Goal: Information Seeking & Learning: Learn about a topic

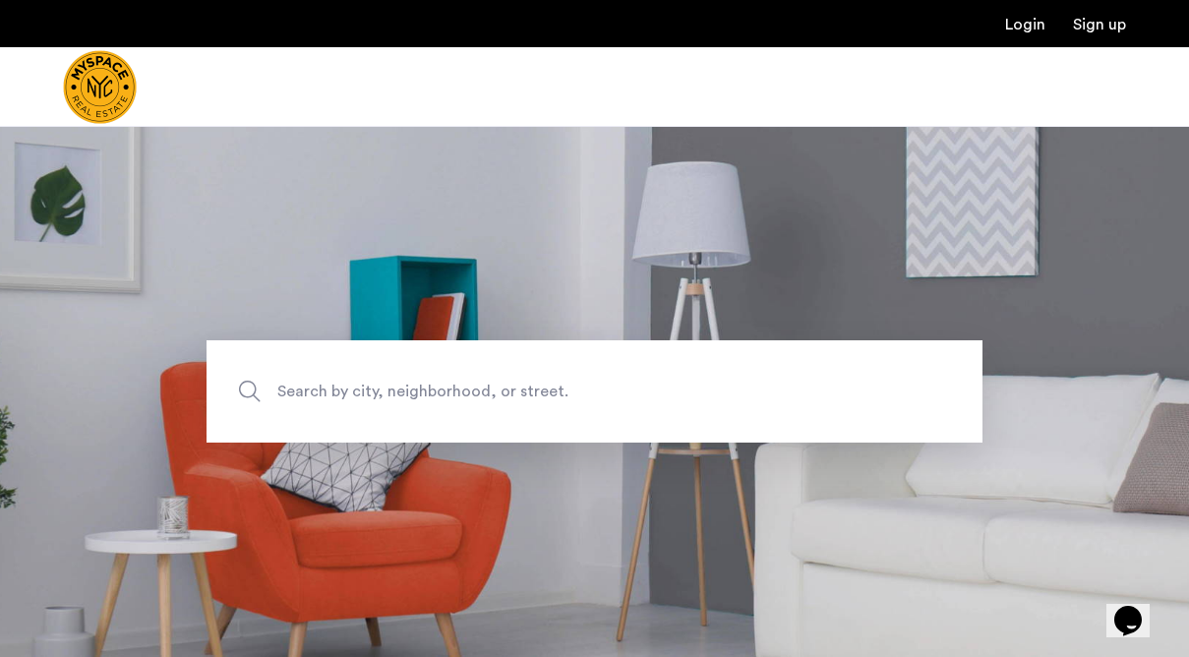
click at [398, 388] on span "Search by city, neighborhood, or street." at bounding box center [548, 392] width 543 height 27
click at [398, 388] on input "Search by city, neighborhood, or street." at bounding box center [595, 391] width 776 height 102
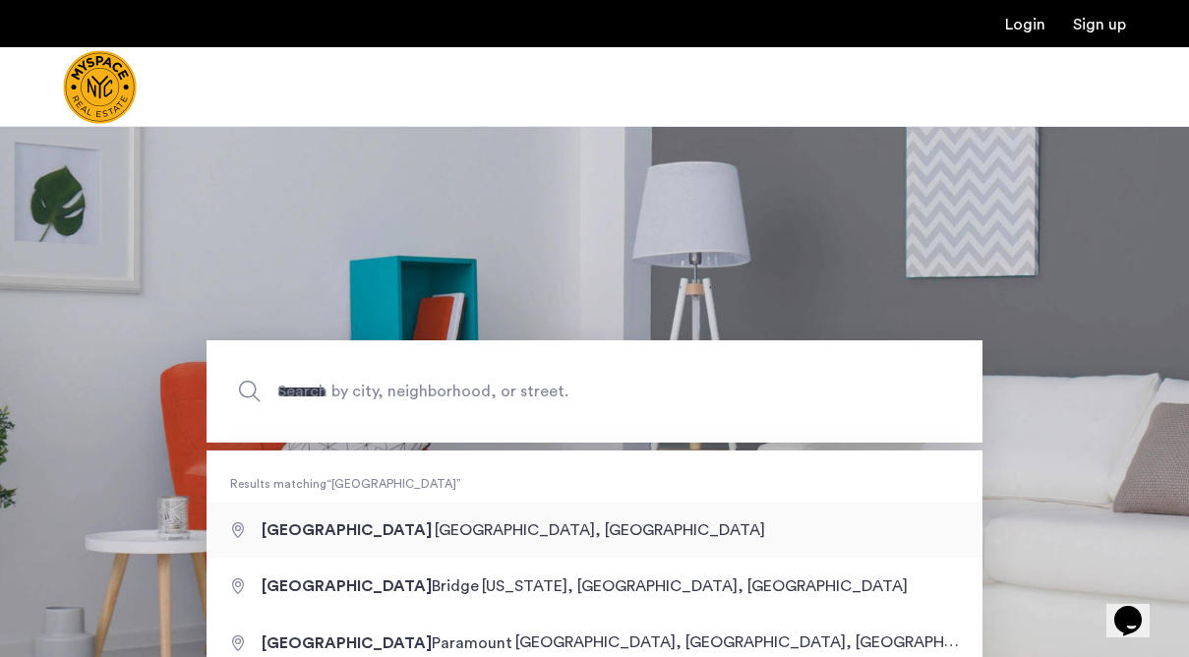
type input "**********"
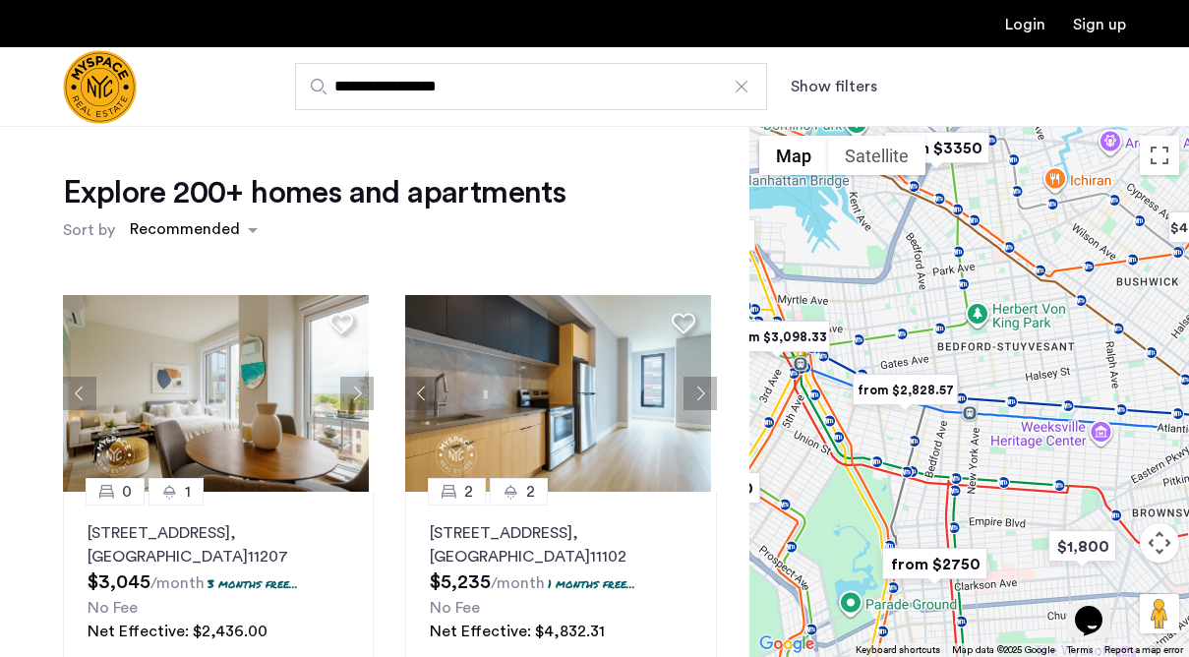
drag, startPoint x: 833, startPoint y: 398, endPoint x: 1066, endPoint y: 344, distance: 239.3
click at [1066, 344] on div at bounding box center [969, 391] width 440 height 531
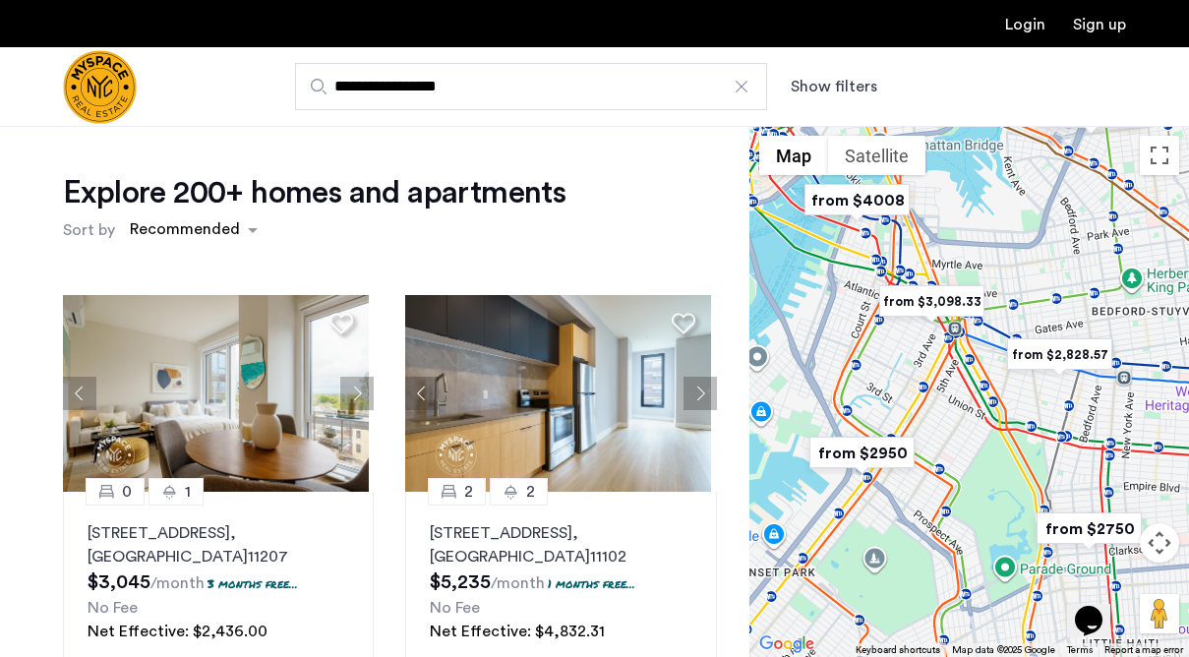
drag, startPoint x: 884, startPoint y: 460, endPoint x: 1043, endPoint y: 424, distance: 162.5
click at [1043, 424] on div at bounding box center [969, 391] width 440 height 531
click at [228, 222] on div "sort-apartment" at bounding box center [185, 232] width 116 height 27
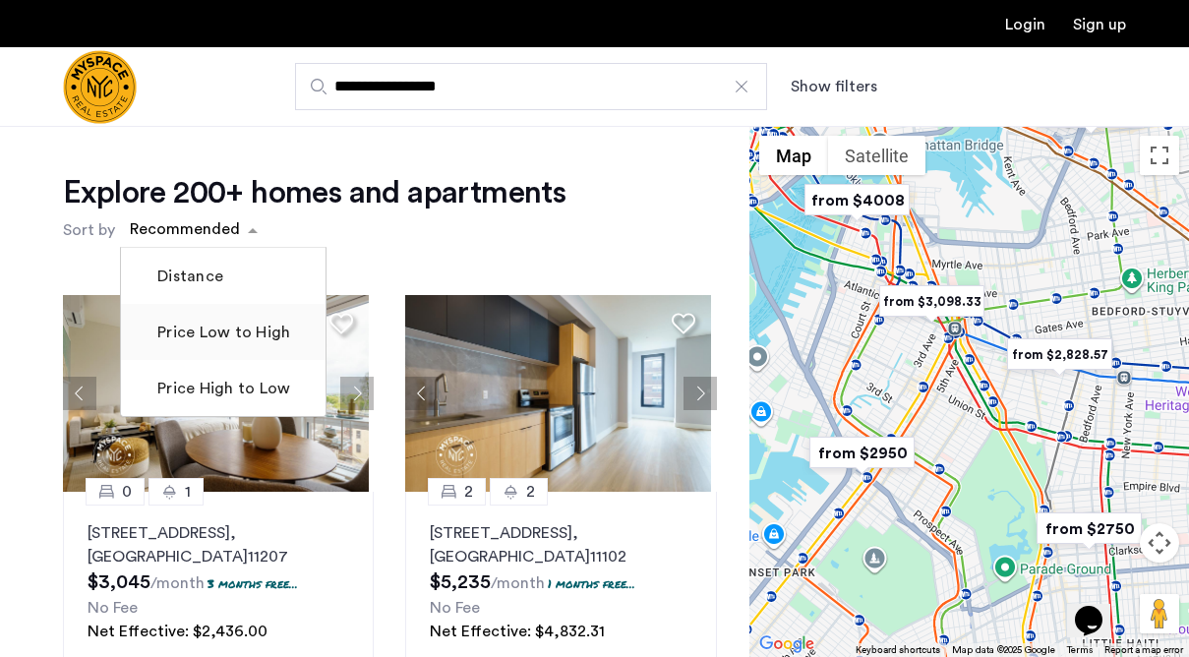
click at [215, 325] on label "Price Low to High" at bounding box center [221, 333] width 137 height 24
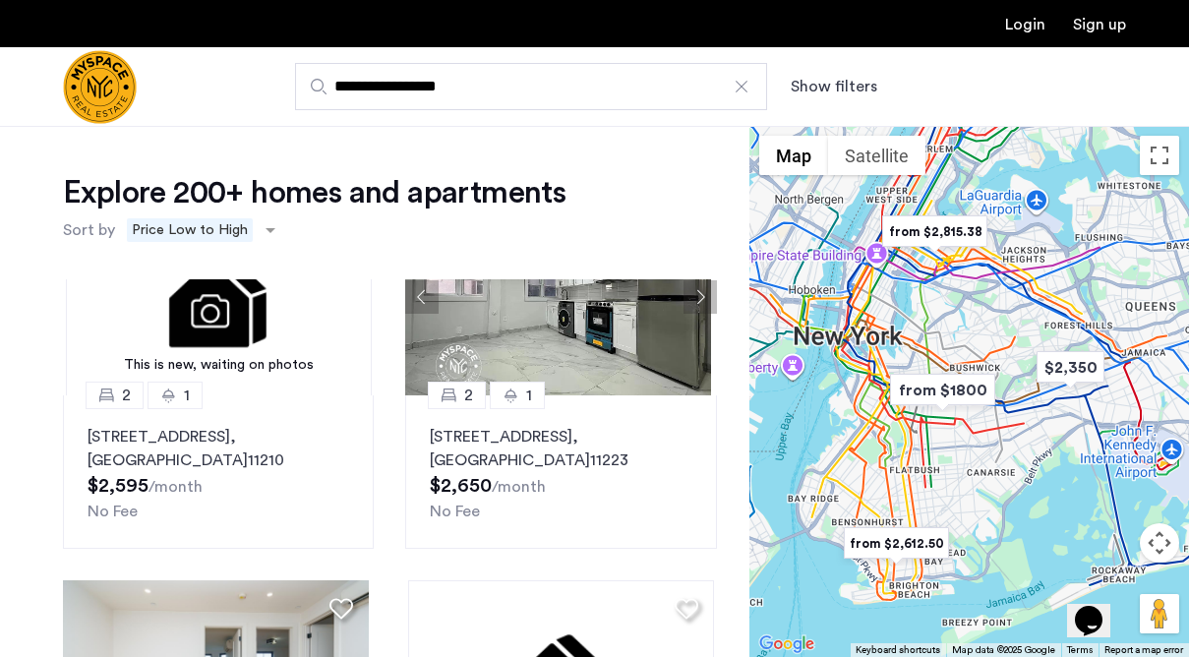
click at [495, 89] on input "**********" at bounding box center [531, 86] width 472 height 47
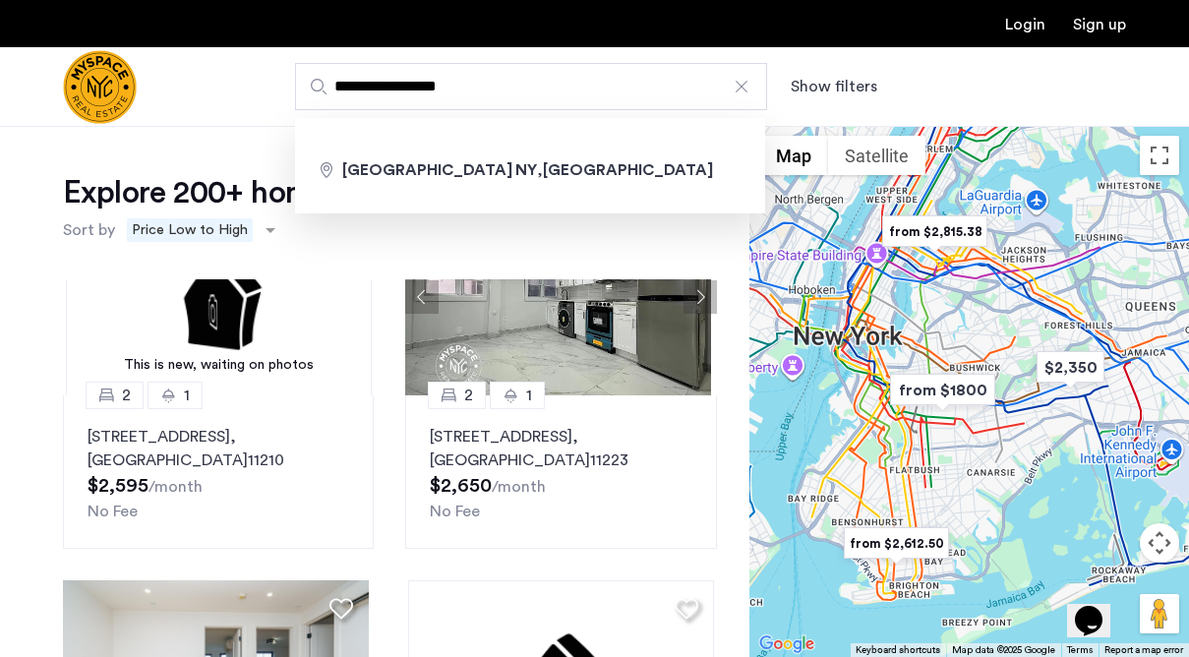
drag, startPoint x: 515, startPoint y: 89, endPoint x: 315, endPoint y: 85, distance: 200.7
click at [315, 87] on label "**********" at bounding box center [531, 86] width 472 height 47
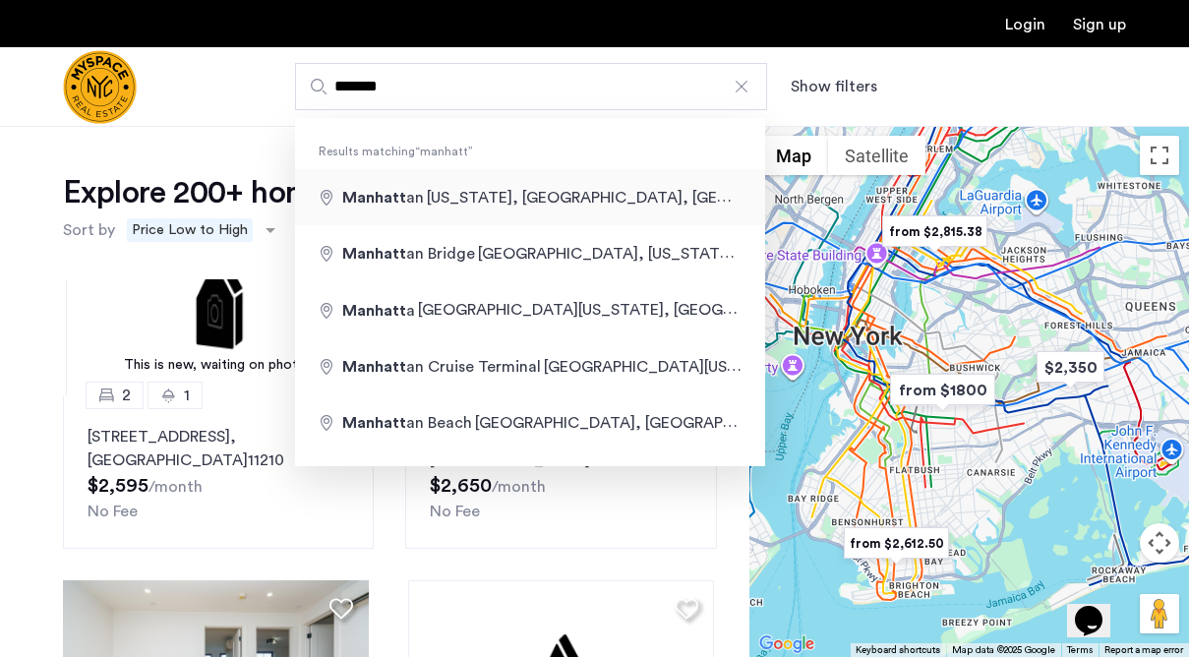
type input "**********"
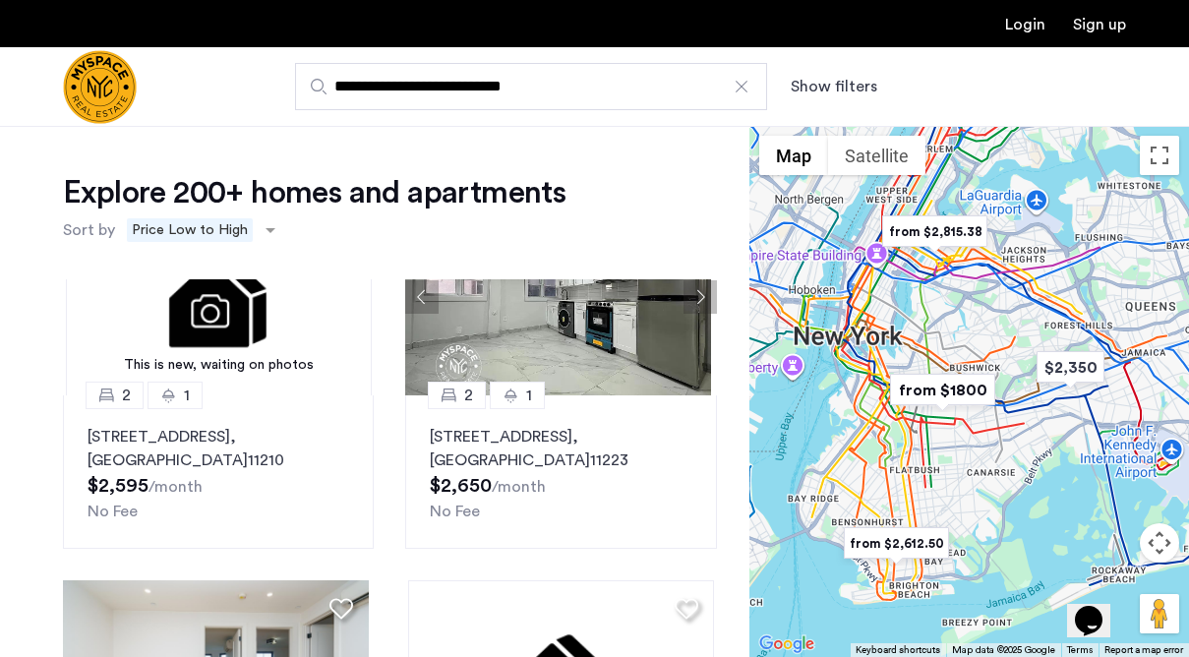
click at [641, 80] on input "**********" at bounding box center [531, 86] width 472 height 47
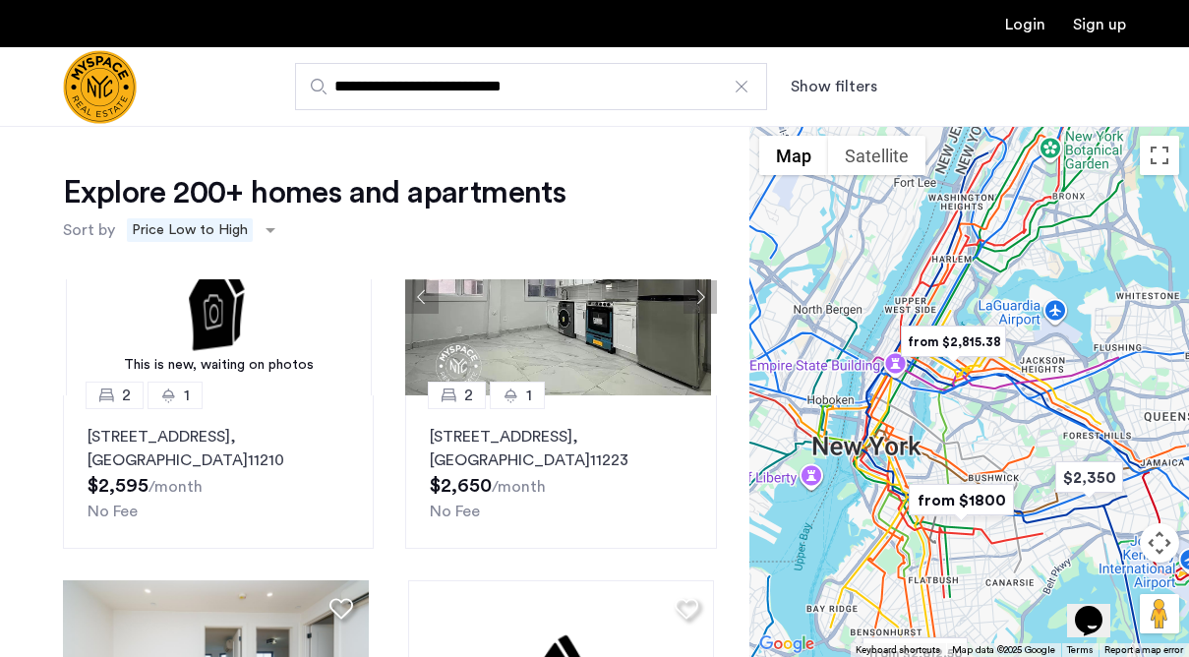
drag, startPoint x: 933, startPoint y: 313, endPoint x: 954, endPoint y: 427, distance: 115.9
click at [954, 427] on div at bounding box center [969, 391] width 440 height 531
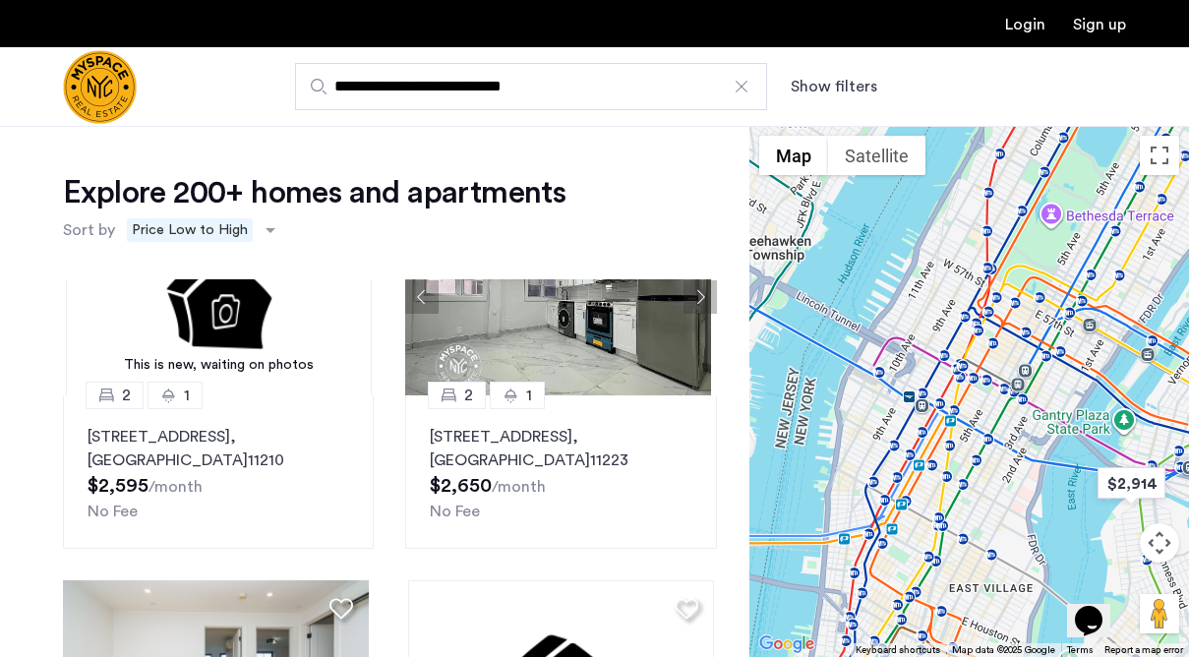
click at [102, 71] on img "Cazamio Logo" at bounding box center [100, 87] width 74 height 74
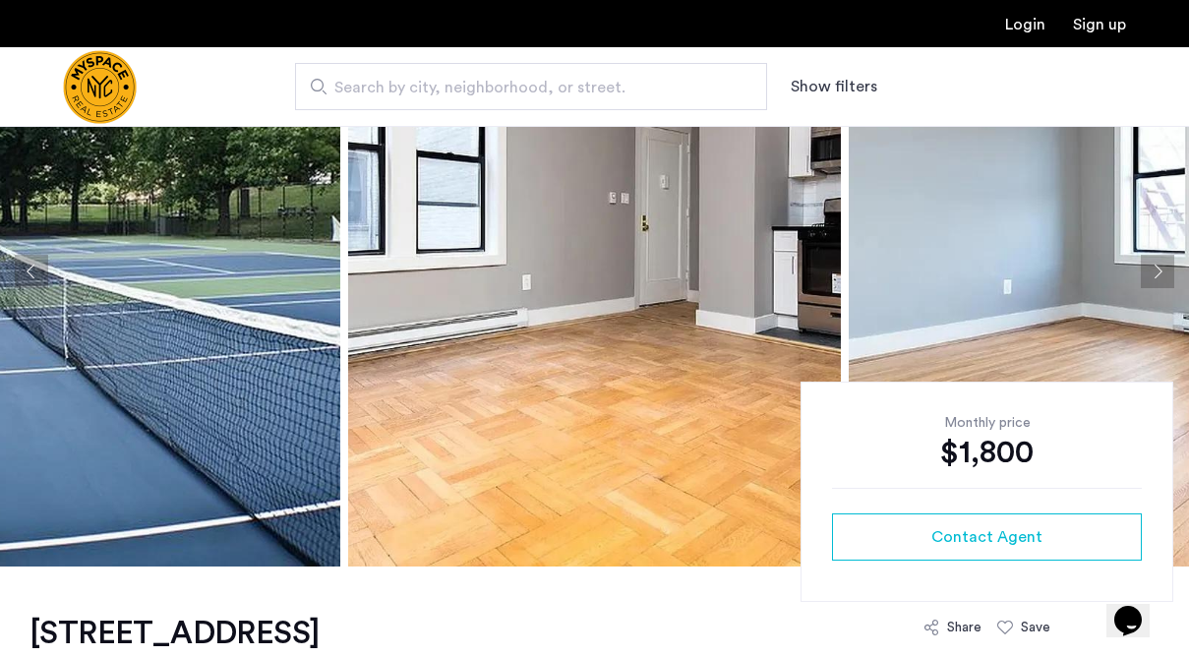
scroll to position [106, 0]
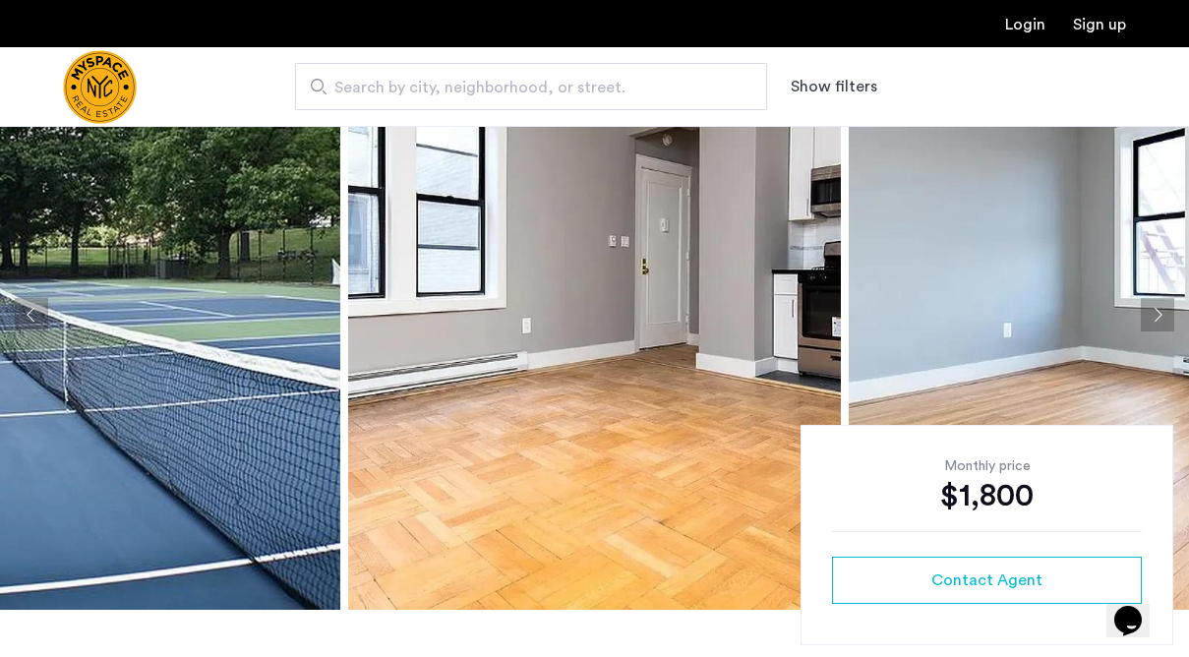
click at [1145, 320] on button "Next apartment" at bounding box center [1157, 314] width 33 height 33
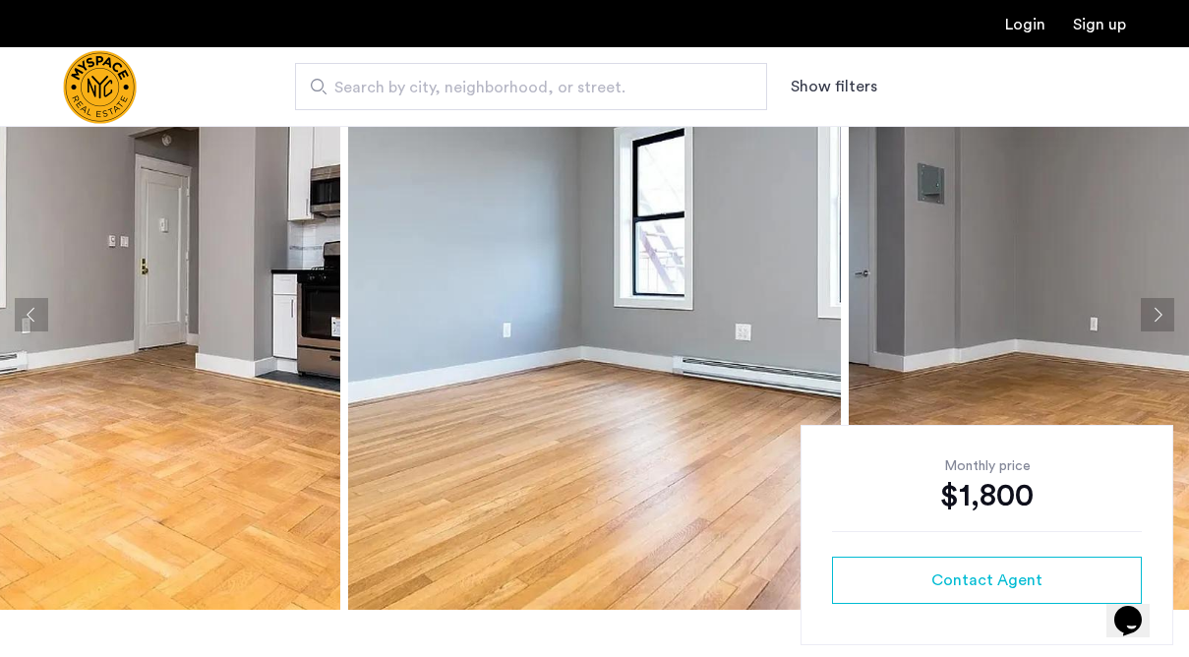
click at [1145, 320] on button "Next apartment" at bounding box center [1157, 314] width 33 height 33
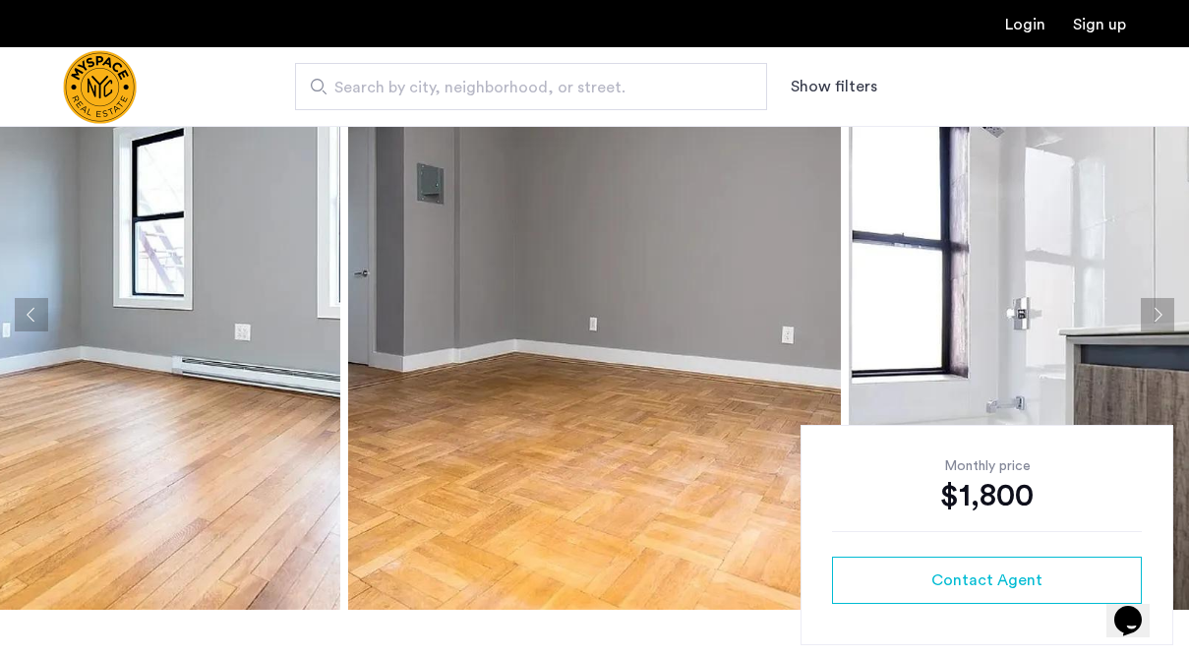
click at [1145, 320] on button "Next apartment" at bounding box center [1157, 314] width 33 height 33
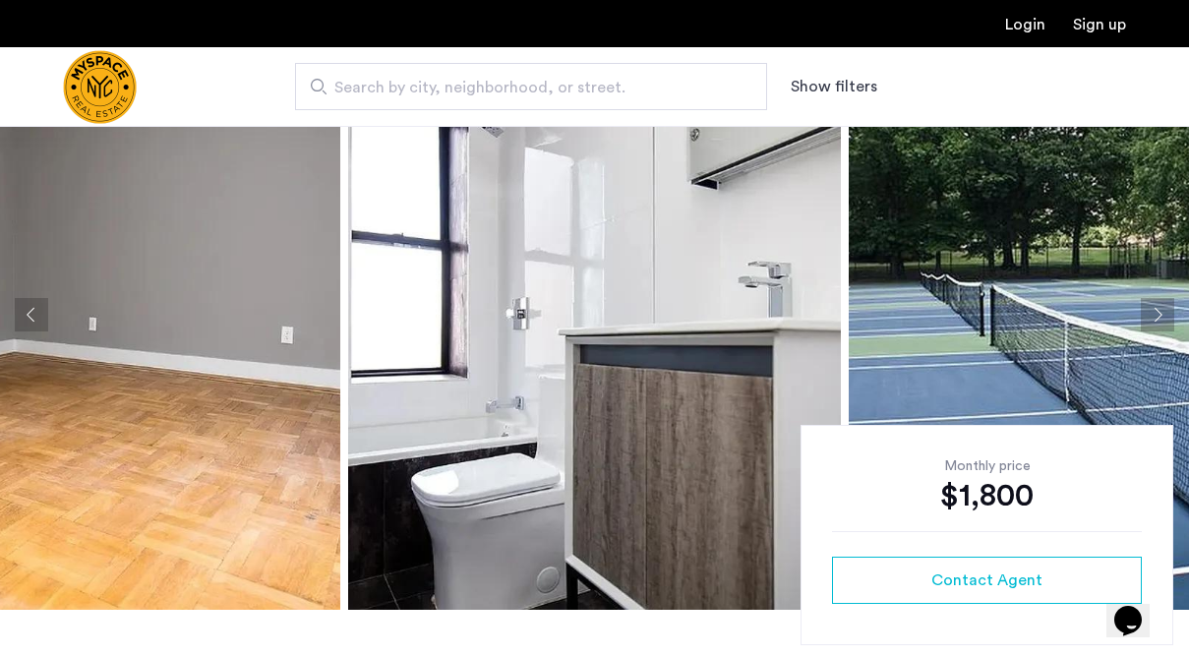
click at [1145, 320] on button "Next apartment" at bounding box center [1157, 314] width 33 height 33
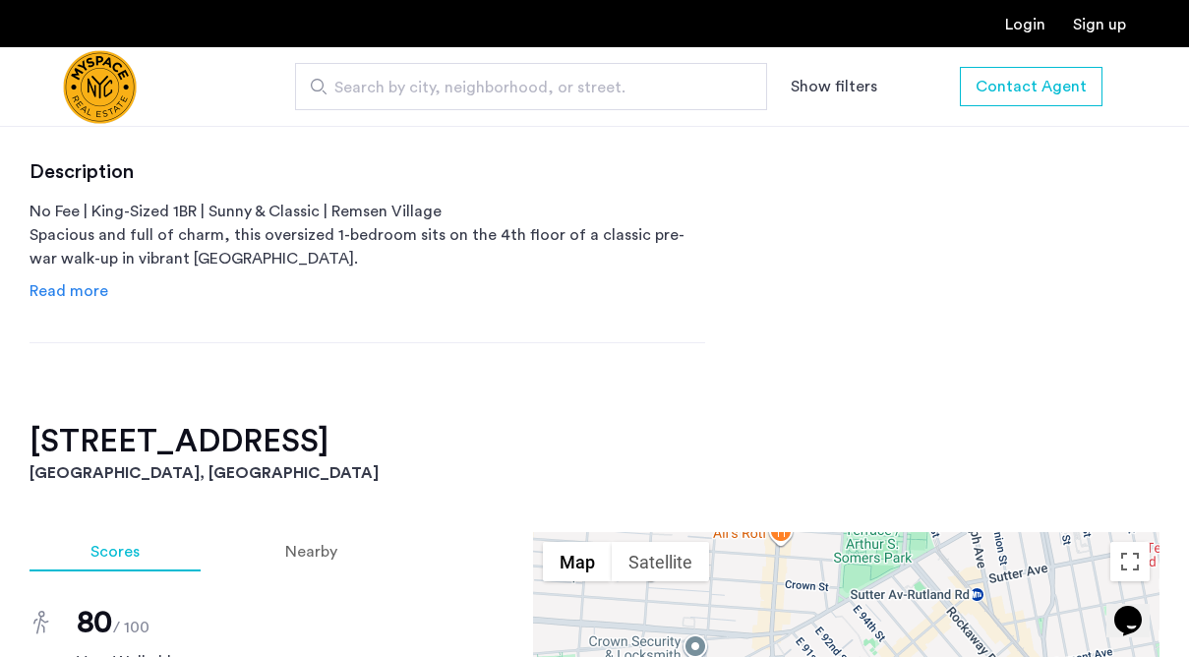
scroll to position [919, 0]
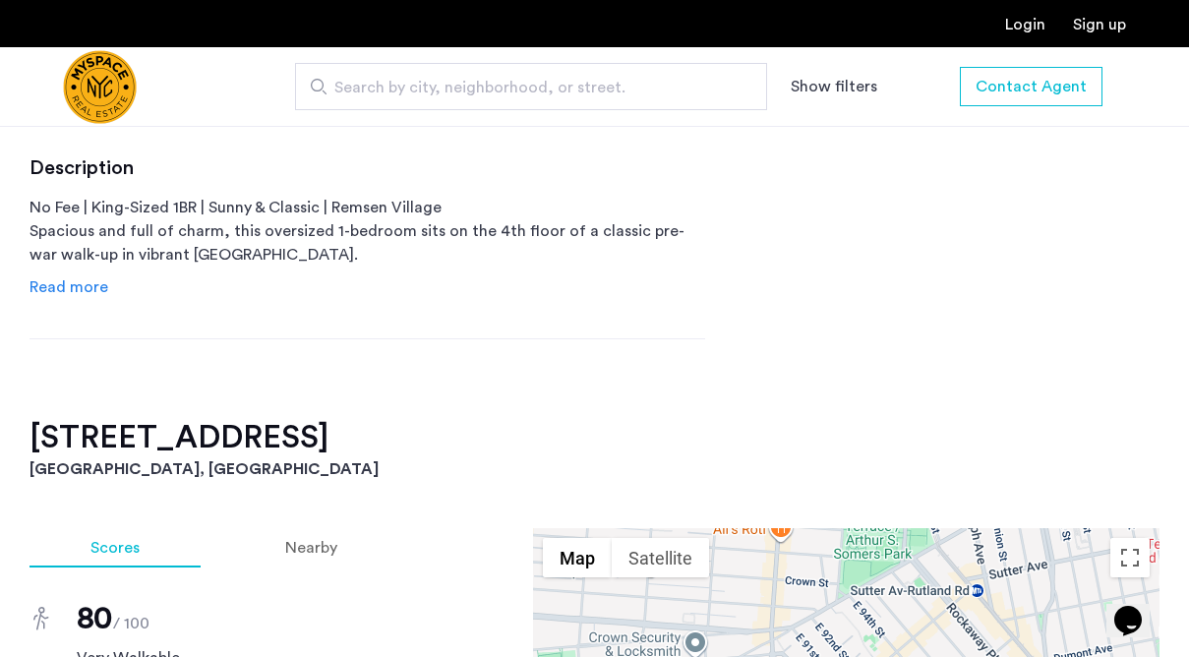
click at [49, 286] on span "Read more" at bounding box center [69, 287] width 79 height 16
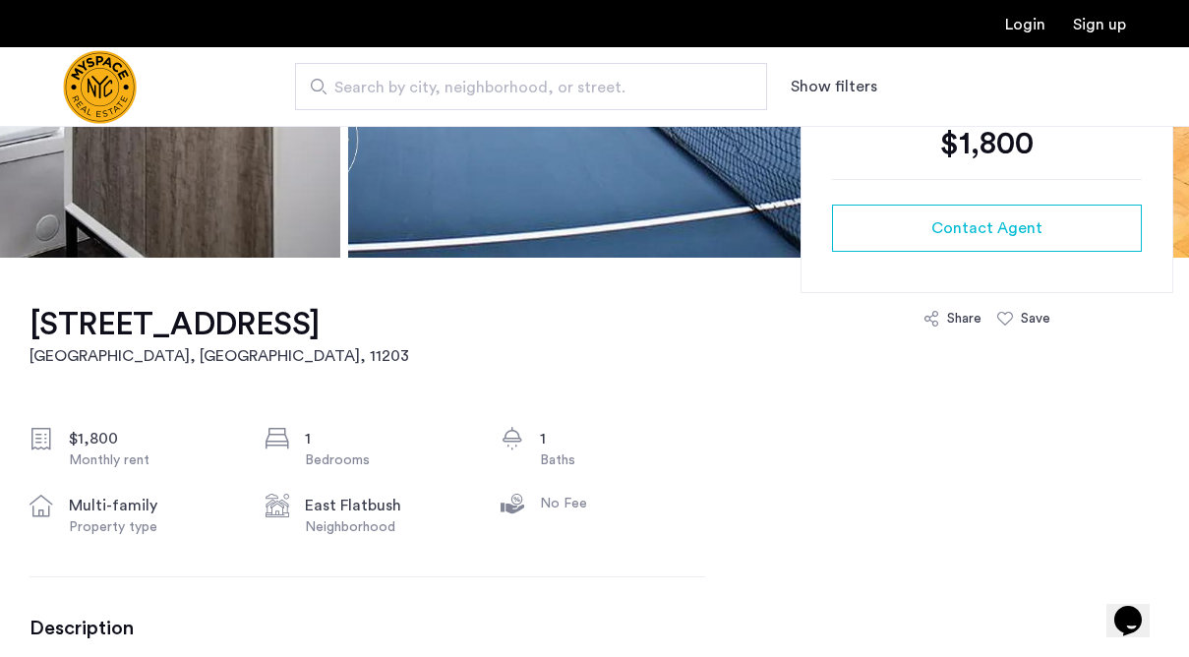
scroll to position [461, 0]
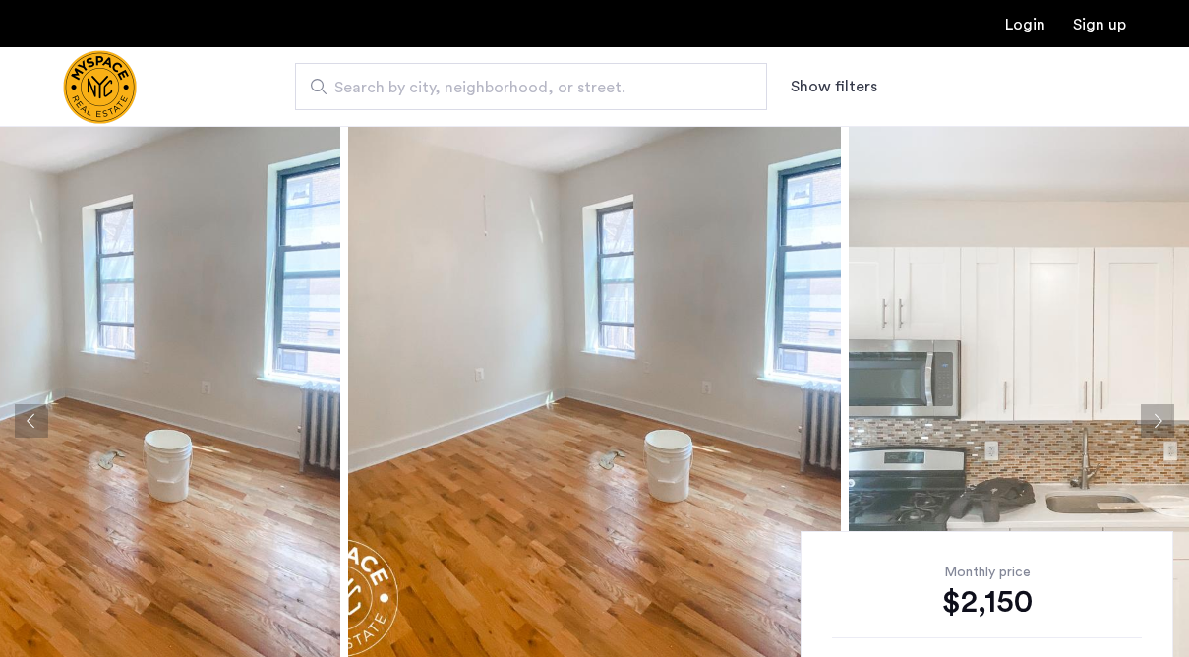
scroll to position [95, 0]
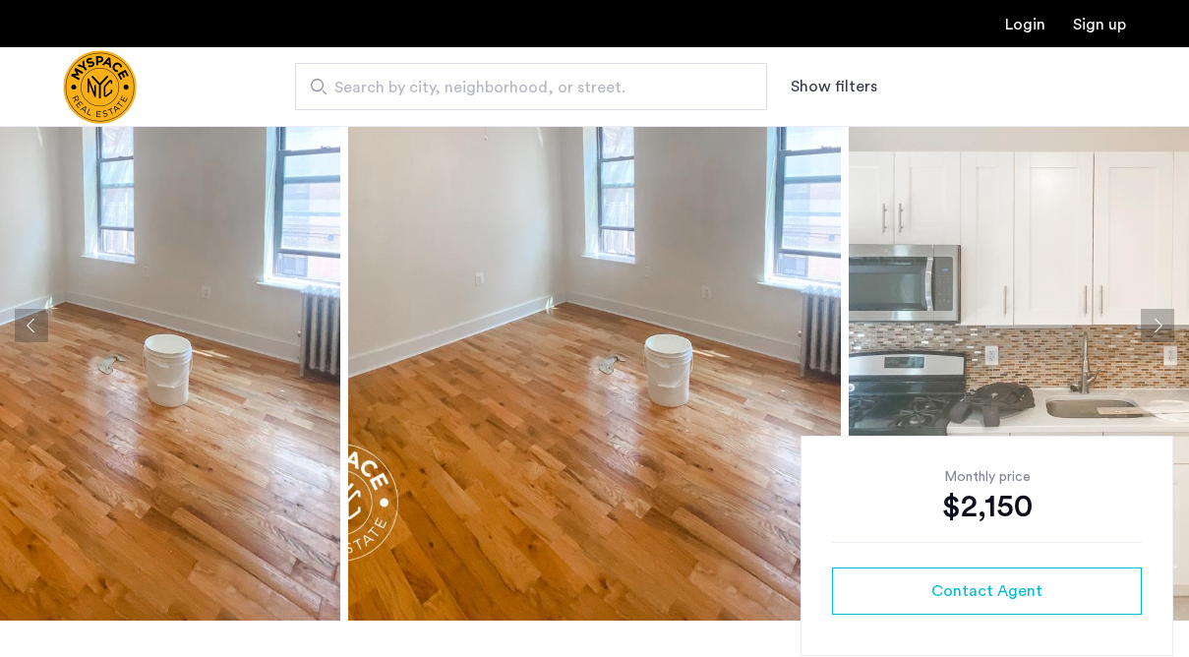
click at [1145, 334] on button "Next apartment" at bounding box center [1157, 325] width 33 height 33
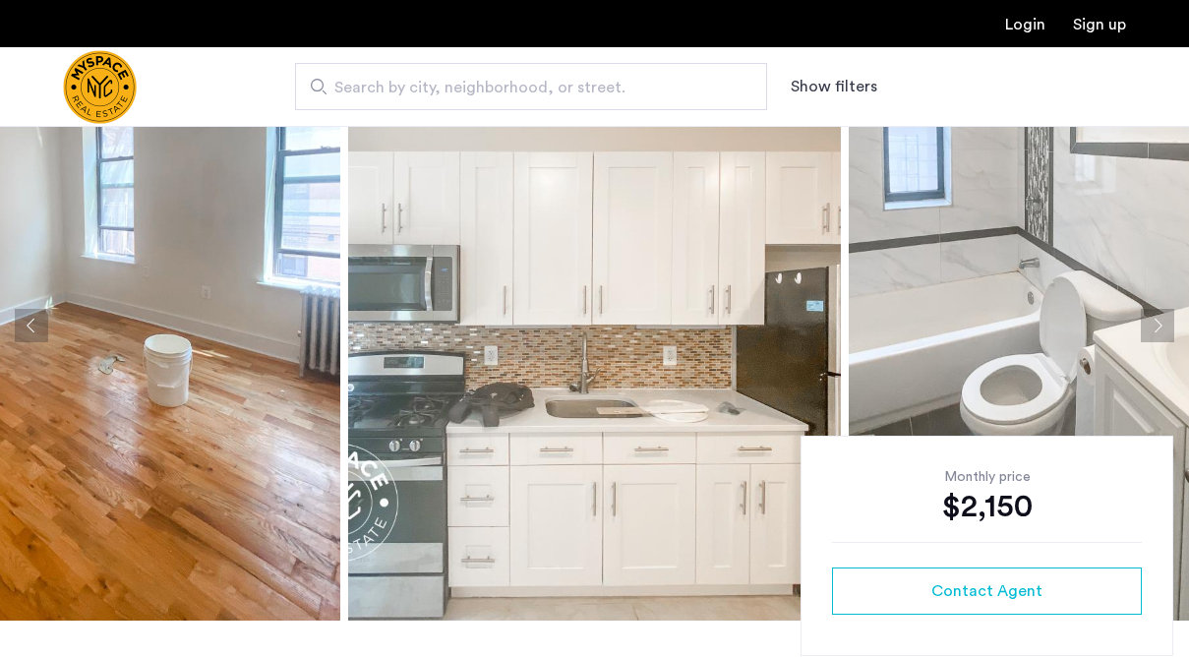
click at [1145, 334] on button "Next apartment" at bounding box center [1157, 325] width 33 height 33
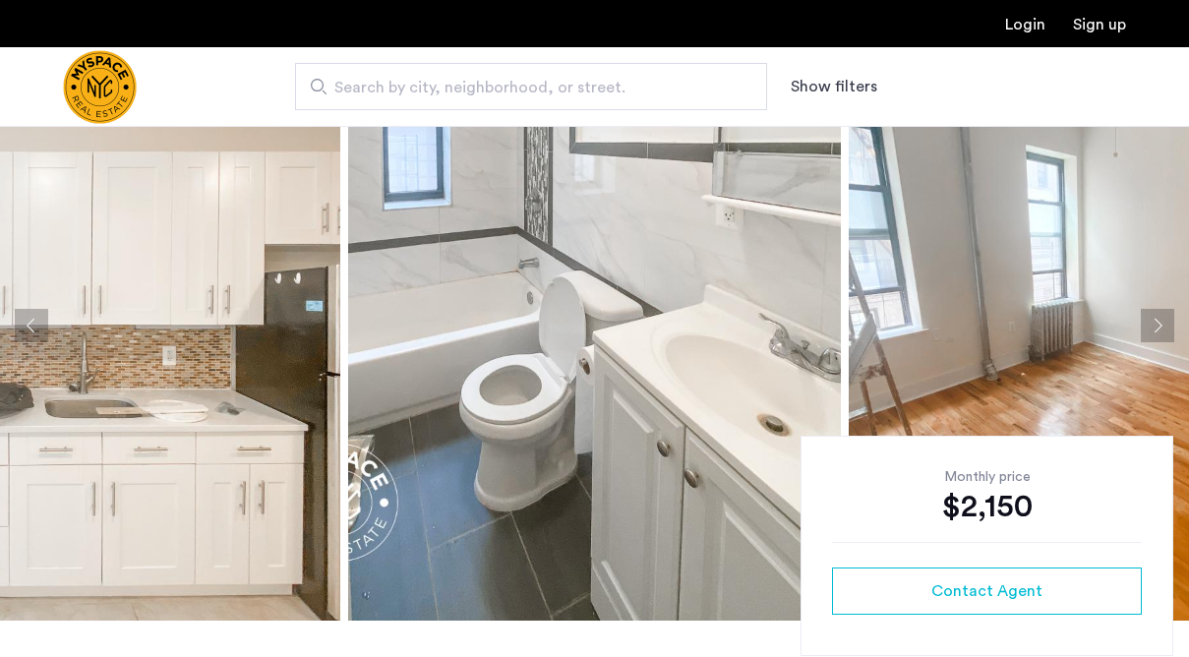
click at [1145, 334] on button "Next apartment" at bounding box center [1157, 325] width 33 height 33
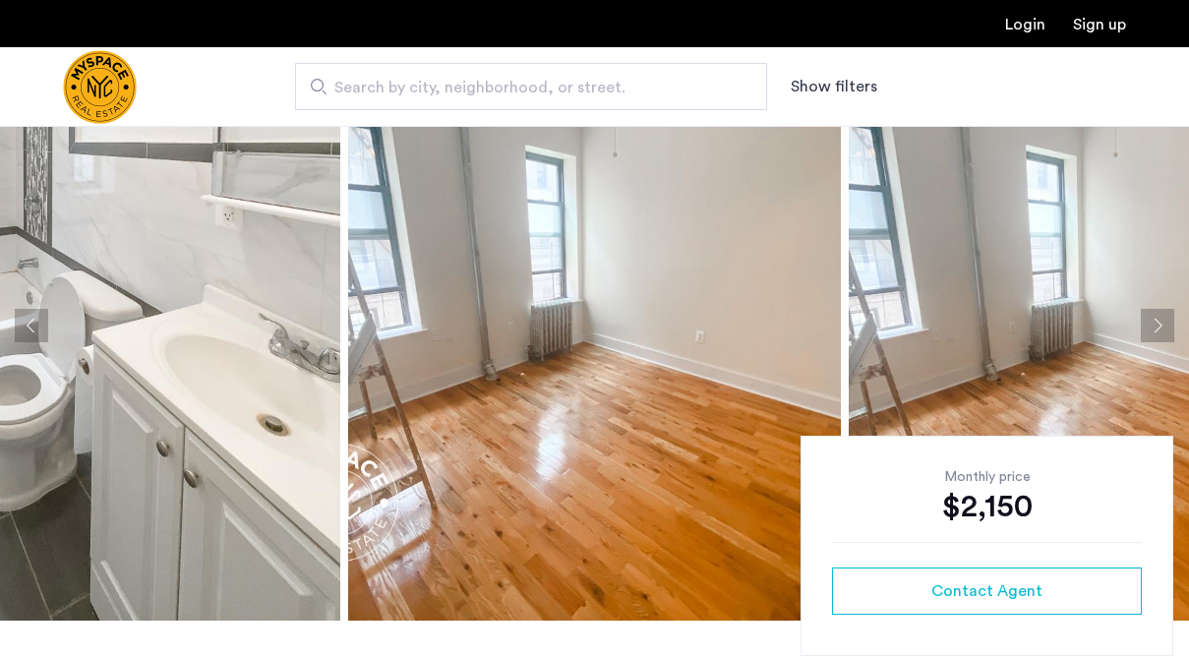
click at [1145, 334] on button "Next apartment" at bounding box center [1157, 325] width 33 height 33
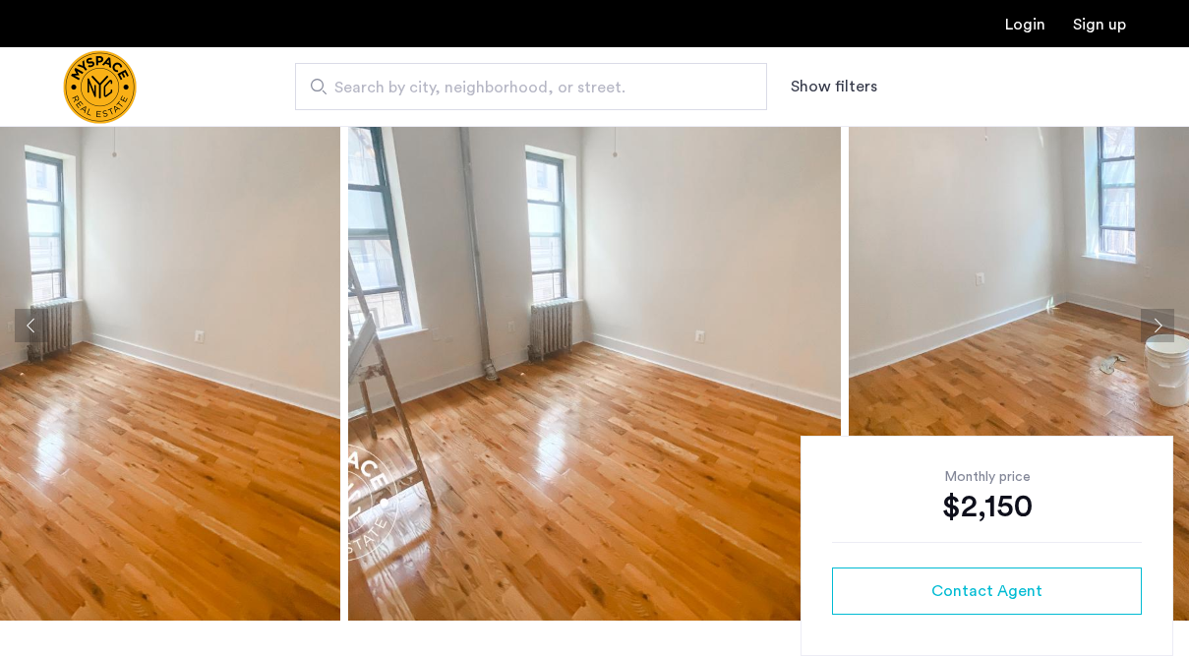
click at [1145, 334] on button "Next apartment" at bounding box center [1157, 325] width 33 height 33
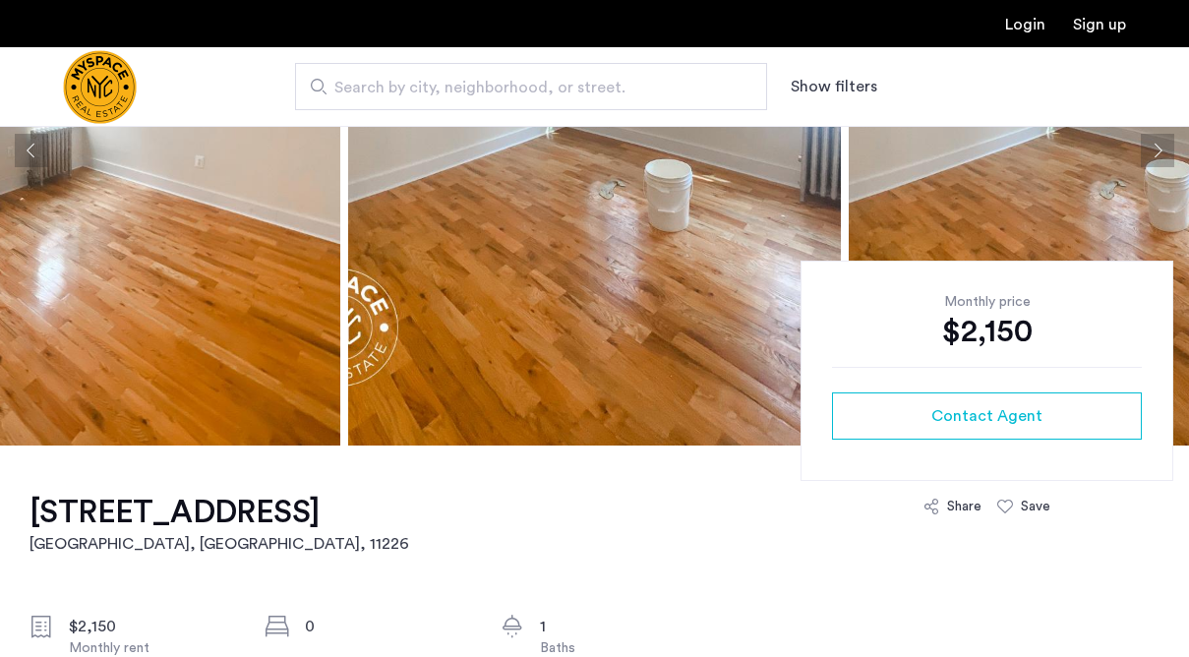
scroll to position [275, 0]
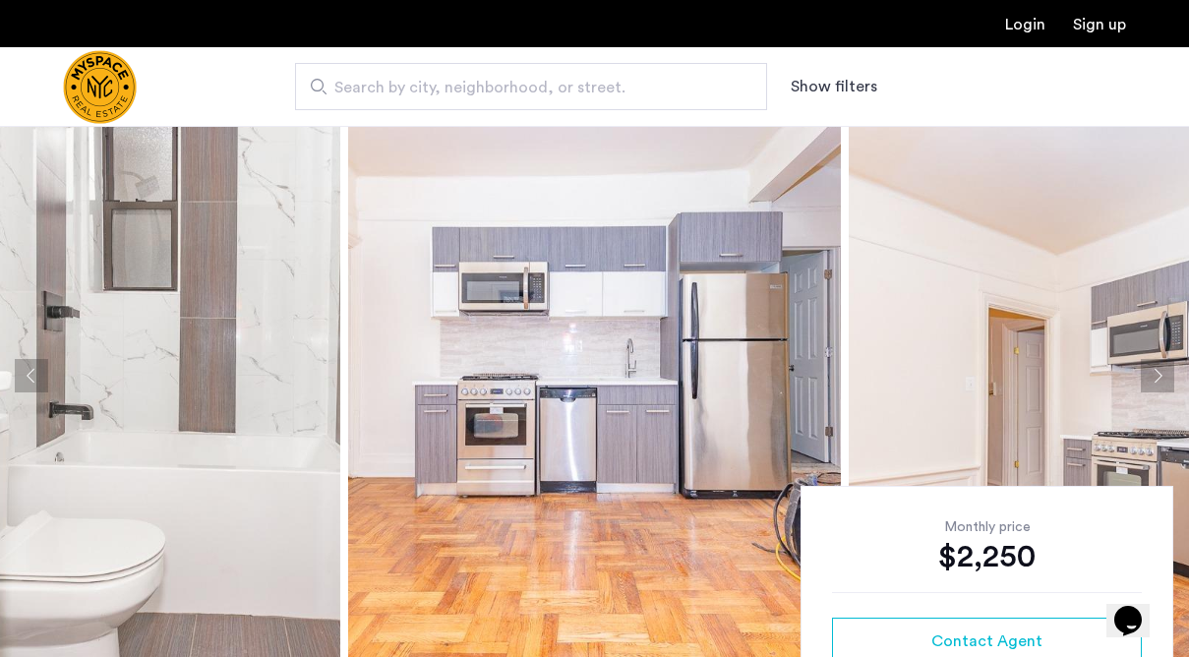
scroll to position [48, 0]
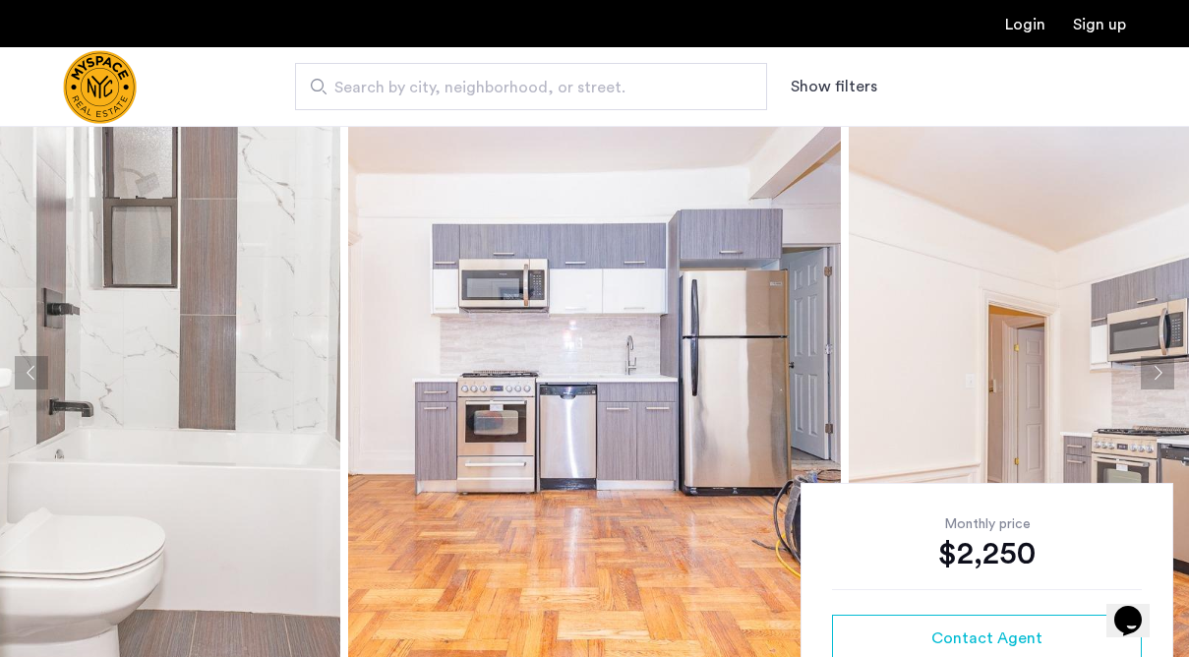
click at [1160, 386] on button "Next apartment" at bounding box center [1157, 372] width 33 height 33
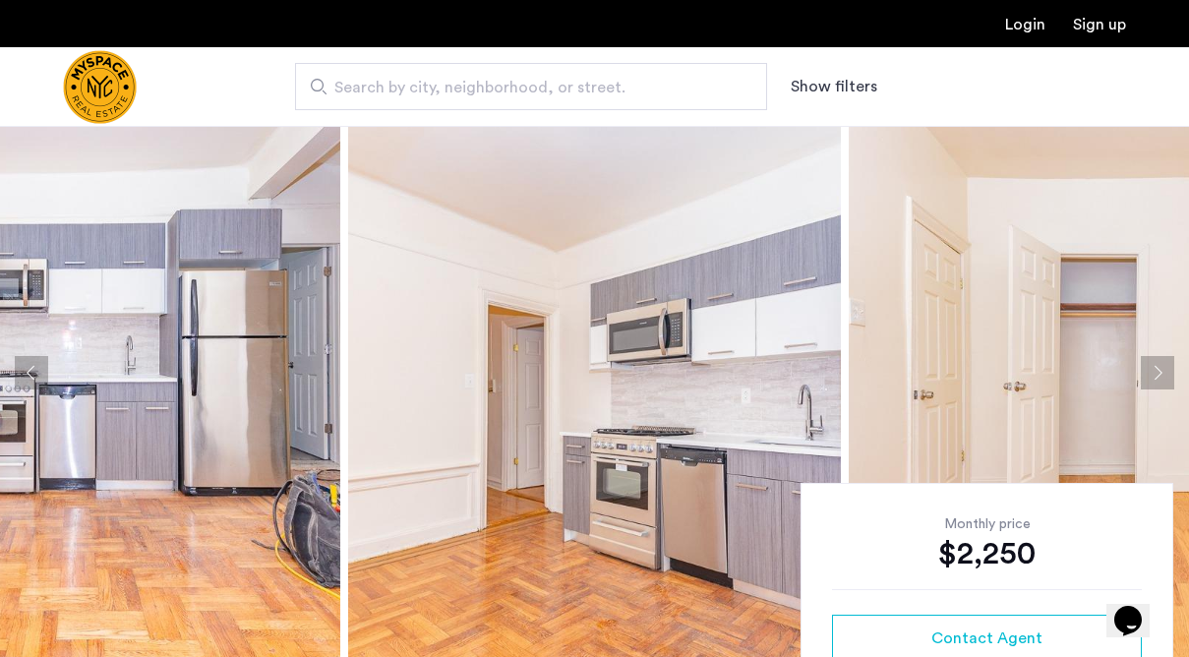
click at [1160, 386] on button "Next apartment" at bounding box center [1157, 372] width 33 height 33
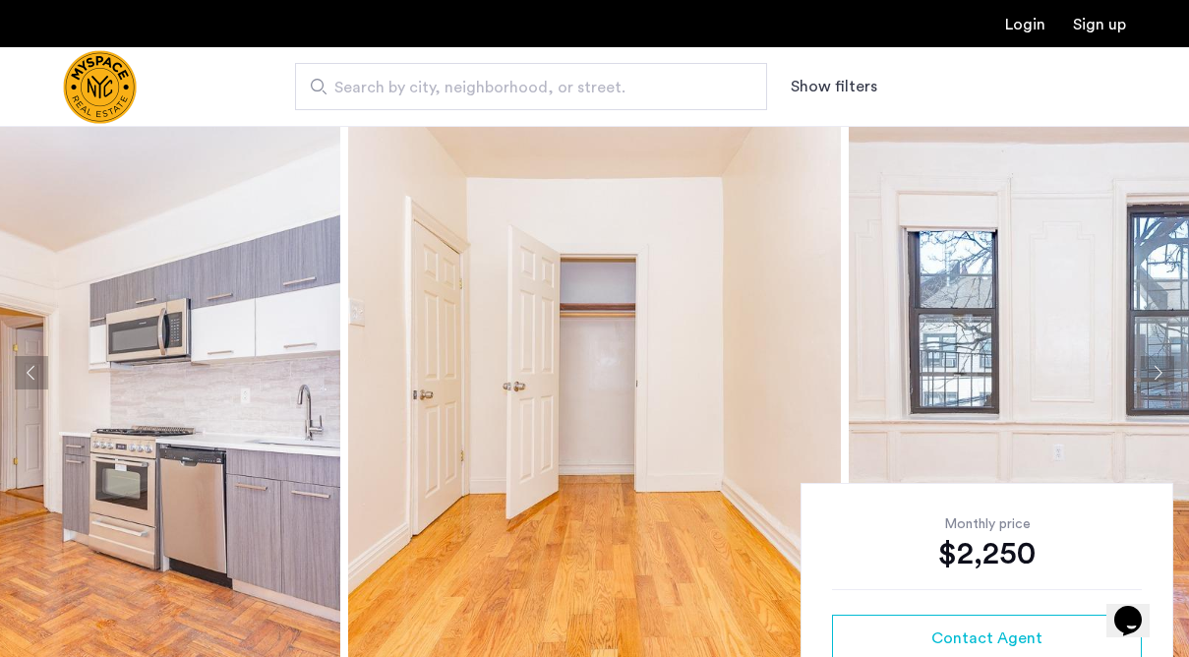
click at [1160, 386] on button "Next apartment" at bounding box center [1157, 372] width 33 height 33
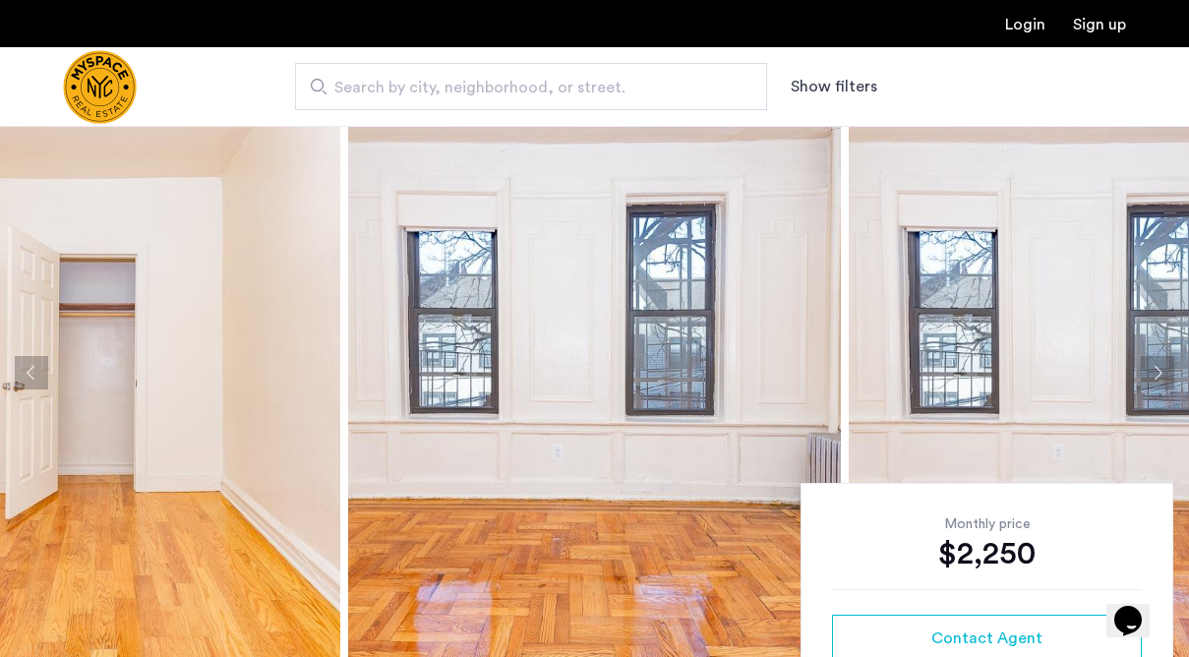
click at [1160, 386] on button "Next apartment" at bounding box center [1157, 372] width 33 height 33
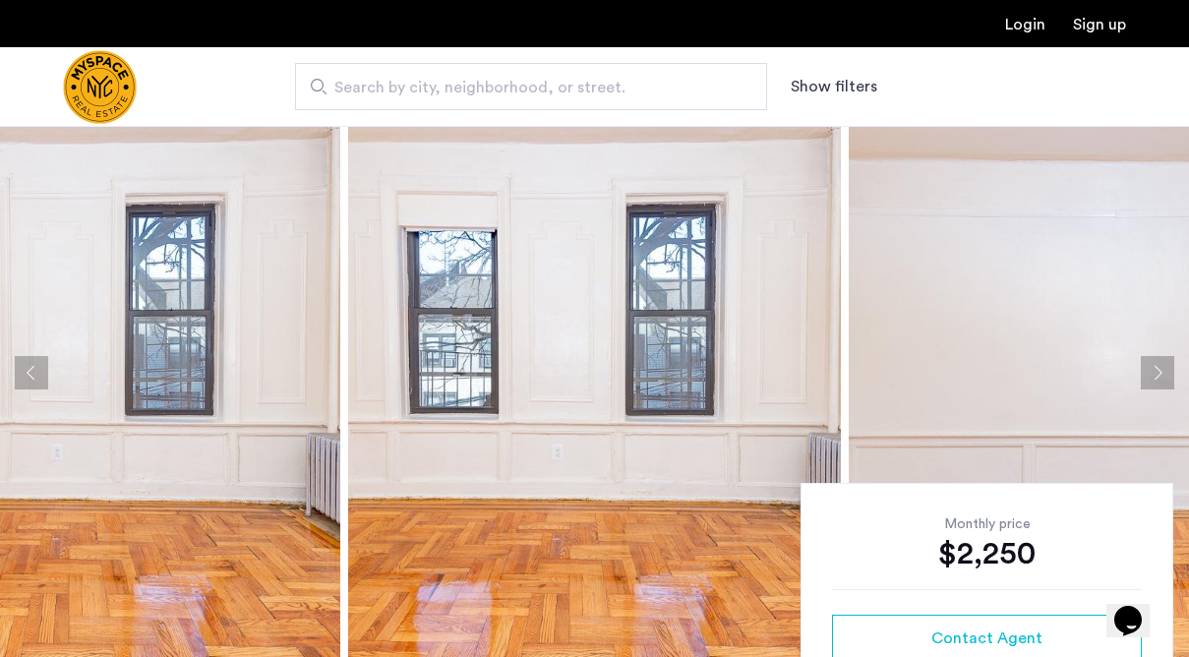
click at [1160, 386] on button "Next apartment" at bounding box center [1157, 372] width 33 height 33
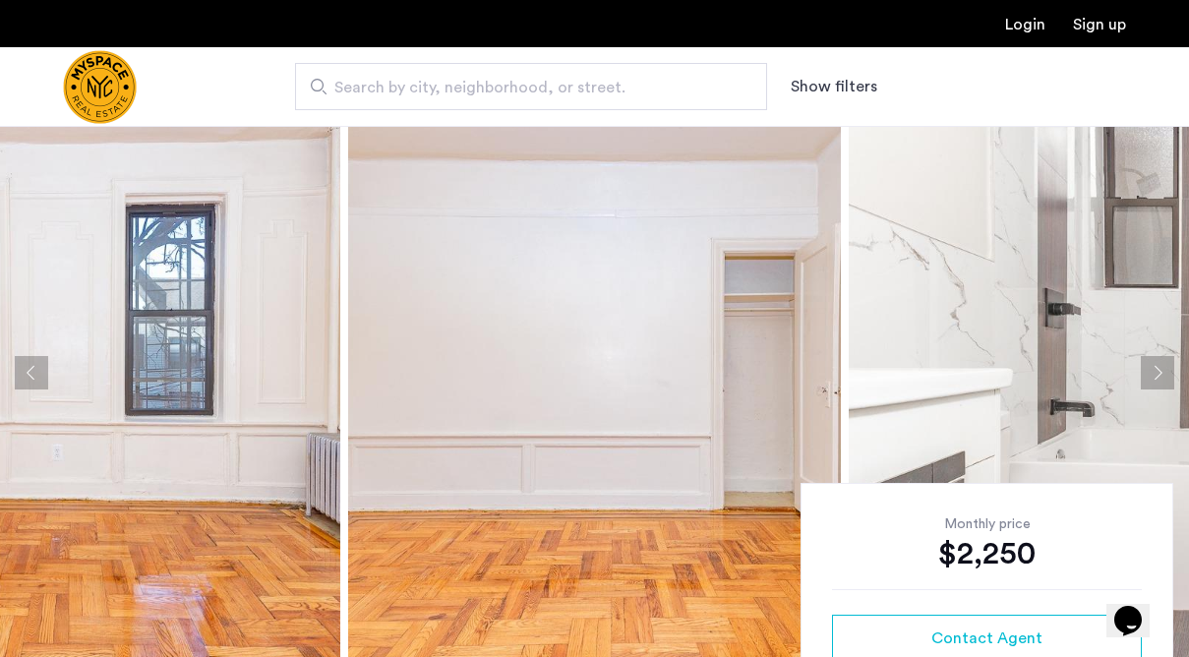
click at [1160, 386] on button "Next apartment" at bounding box center [1157, 372] width 33 height 33
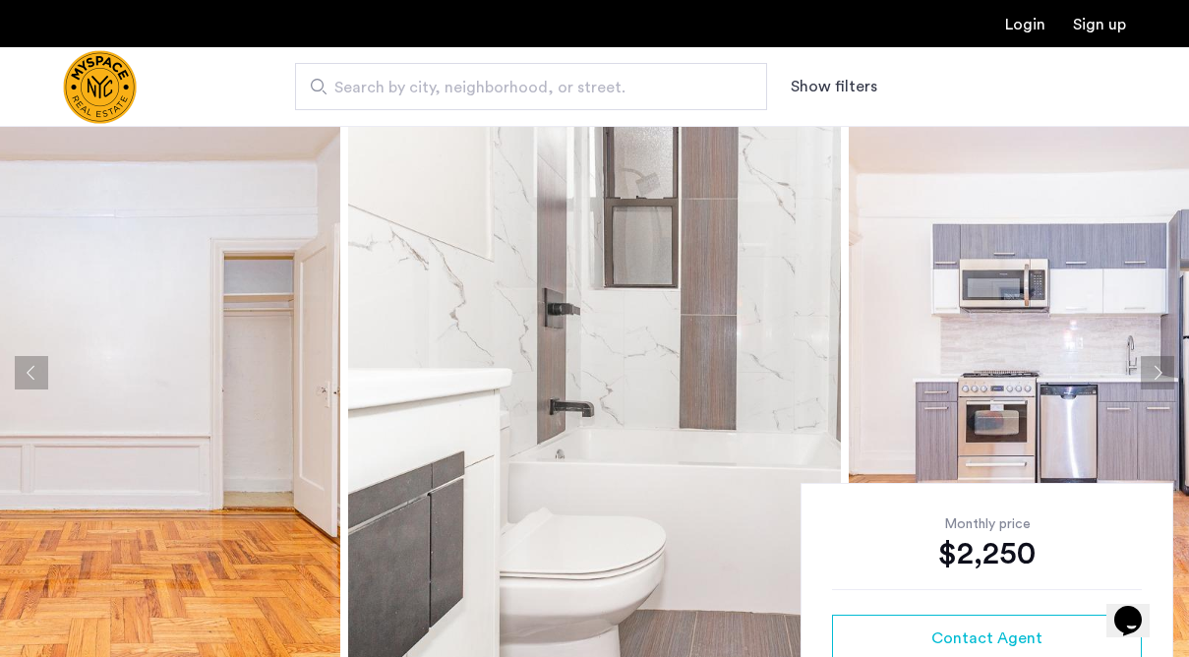
click at [1160, 386] on button "Next apartment" at bounding box center [1157, 372] width 33 height 33
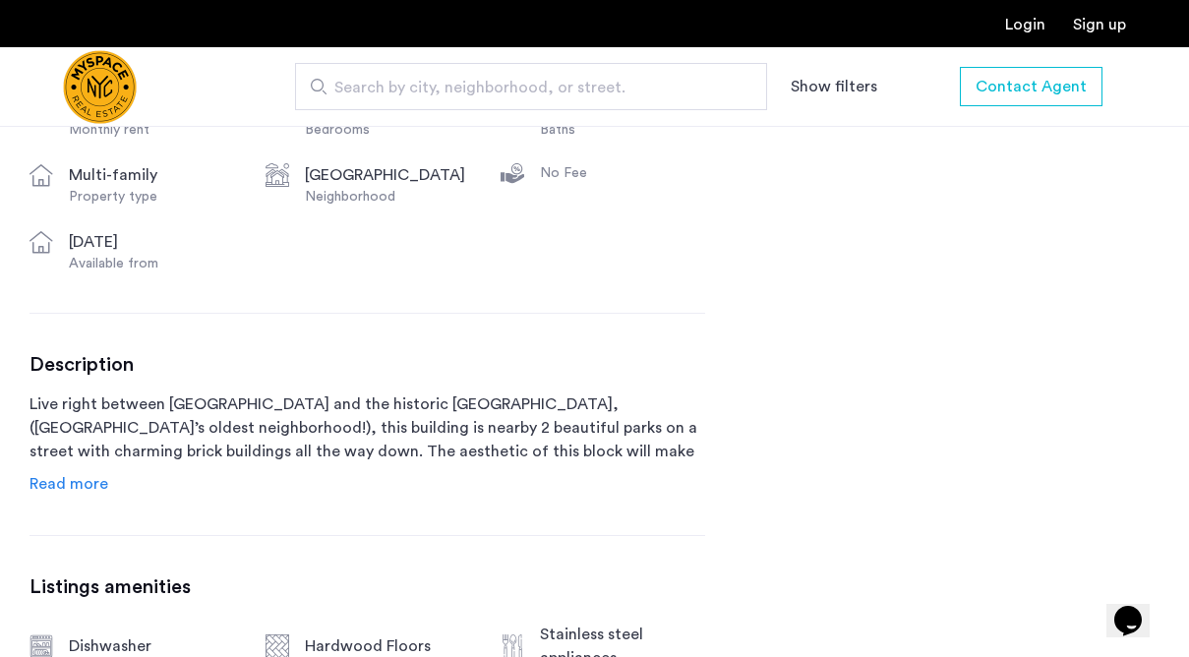
scroll to position [791, 0]
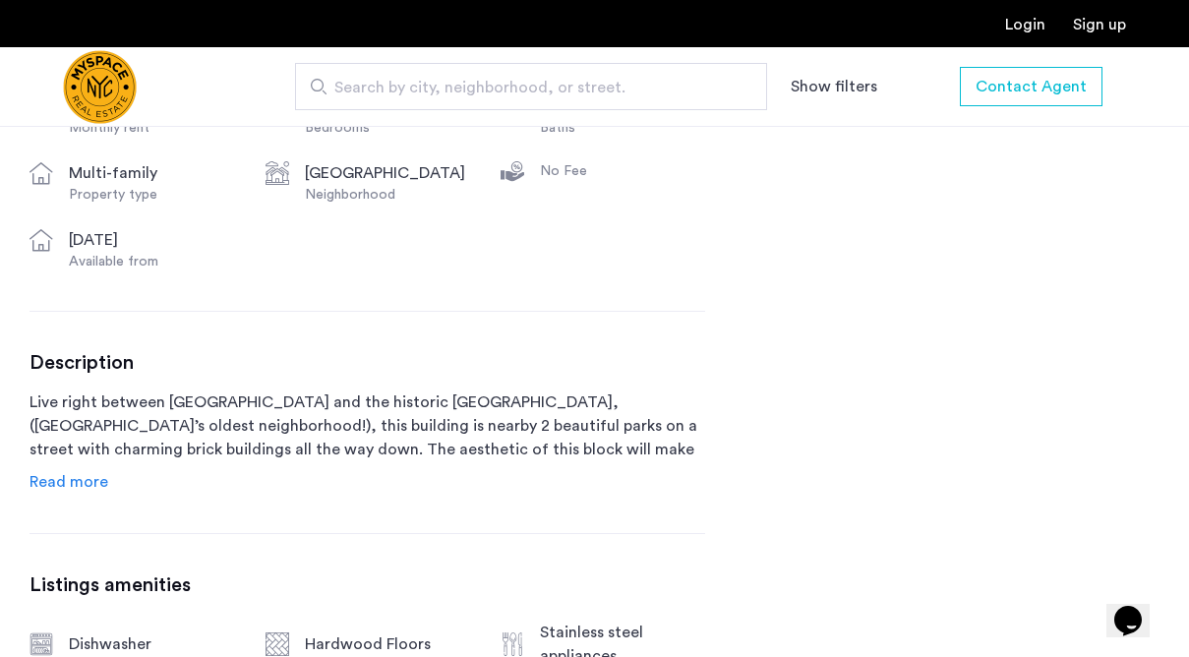
click at [90, 478] on span "Read more" at bounding box center [69, 482] width 79 height 16
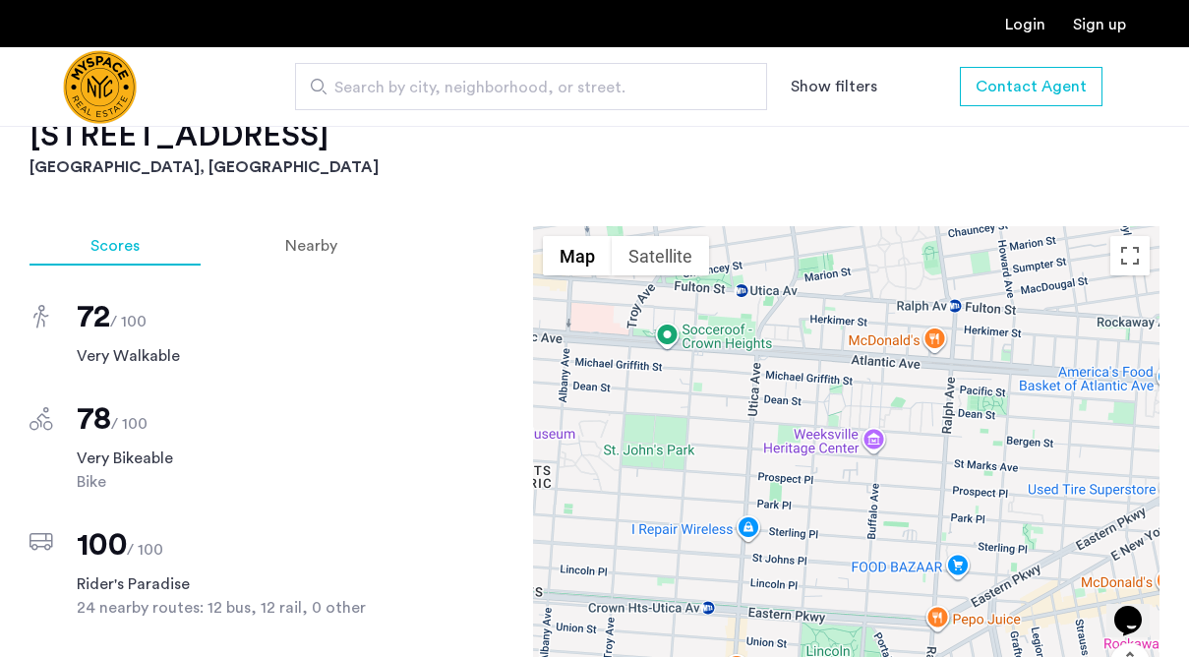
scroll to position [0, 0]
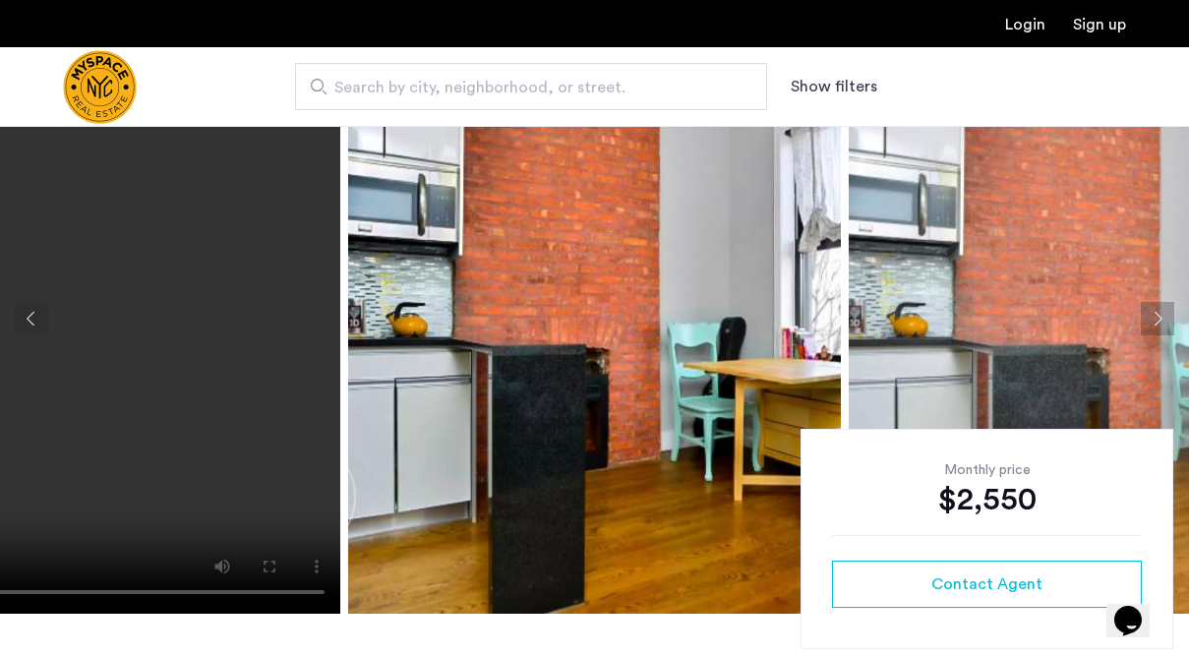
scroll to position [74, 0]
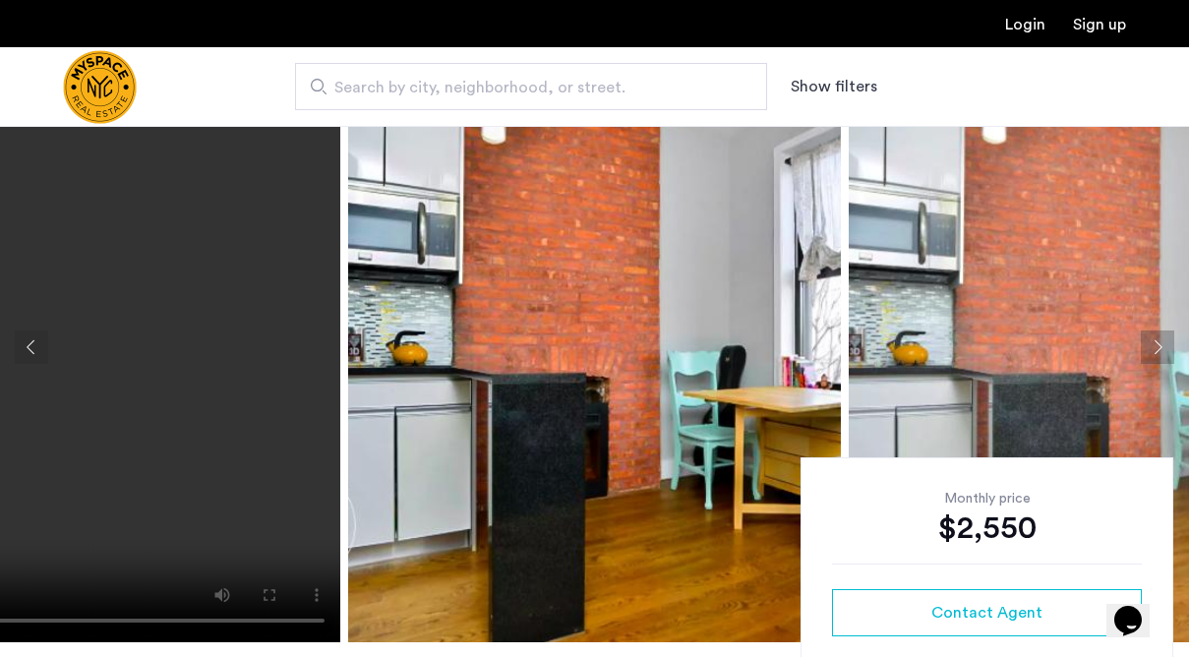
click at [1156, 351] on button "Next apartment" at bounding box center [1157, 346] width 33 height 33
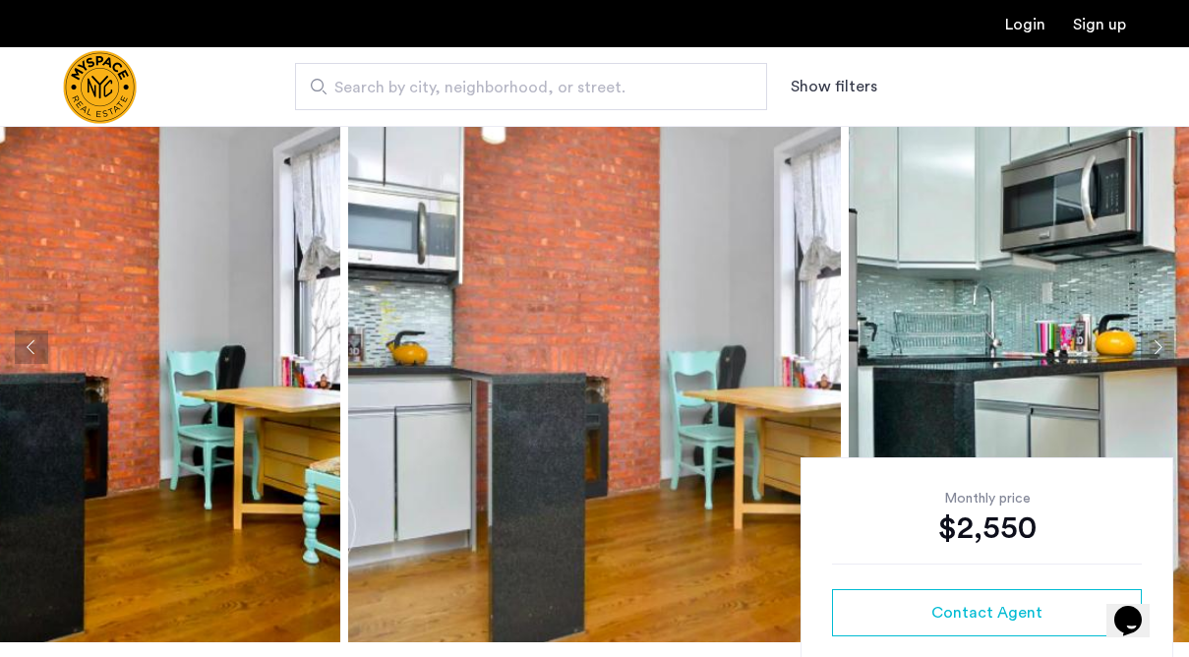
click at [1156, 351] on button "Next apartment" at bounding box center [1157, 346] width 33 height 33
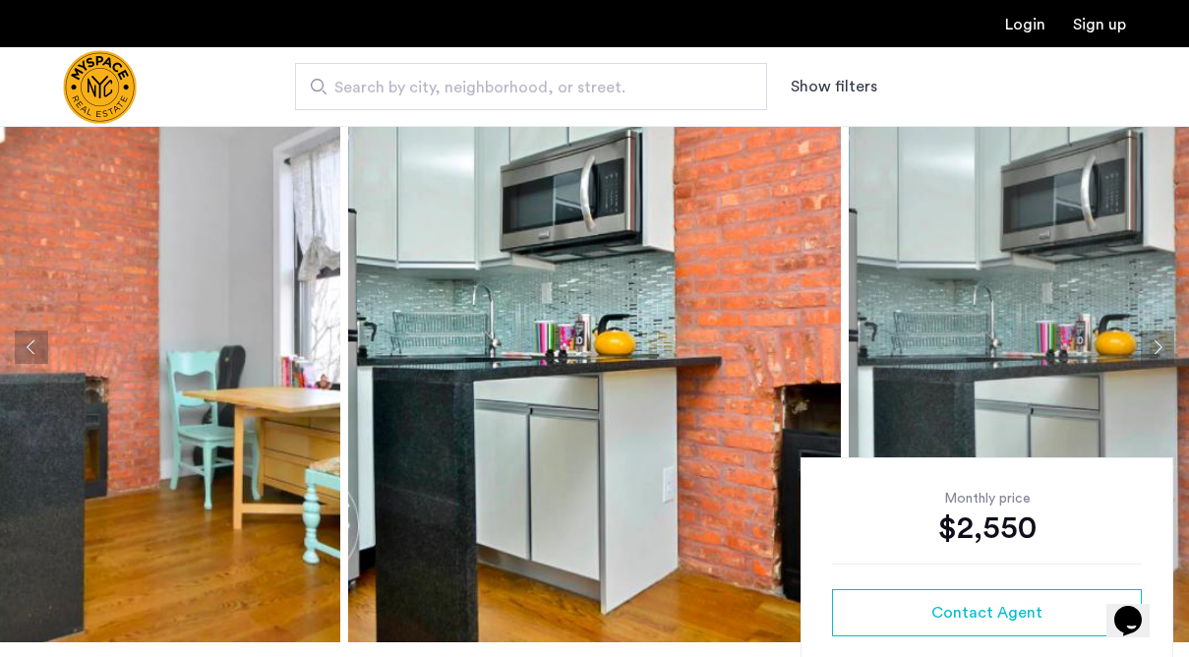
click at [1156, 351] on button "Next apartment" at bounding box center [1157, 346] width 33 height 33
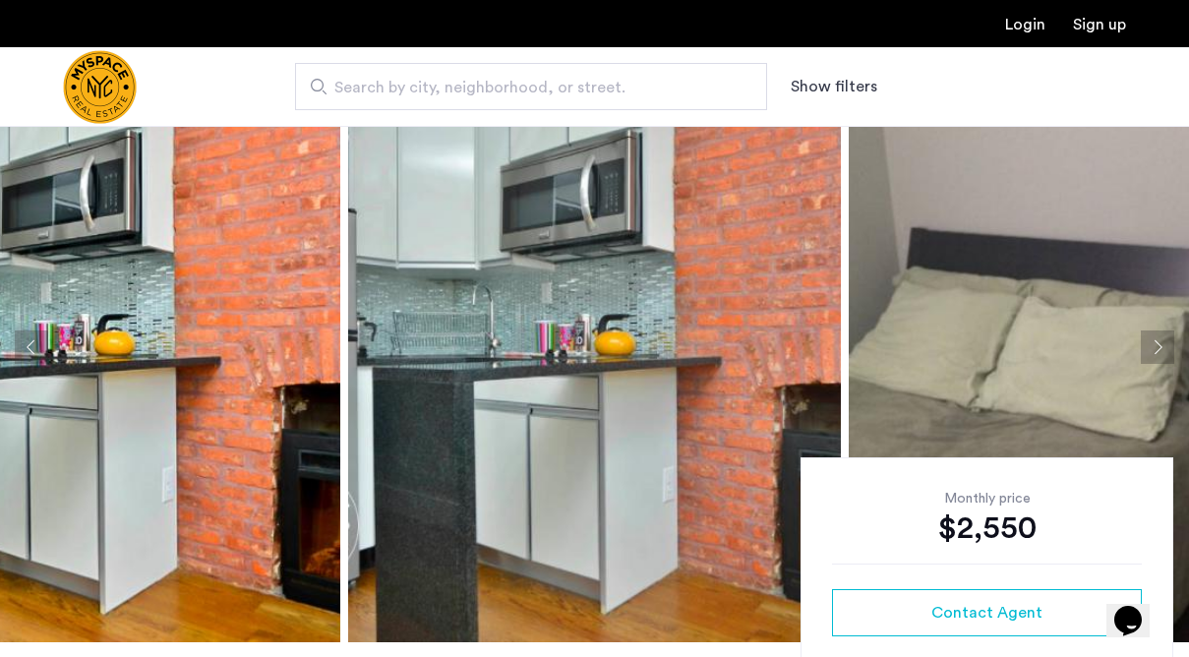
click at [1156, 351] on button "Next apartment" at bounding box center [1157, 346] width 33 height 33
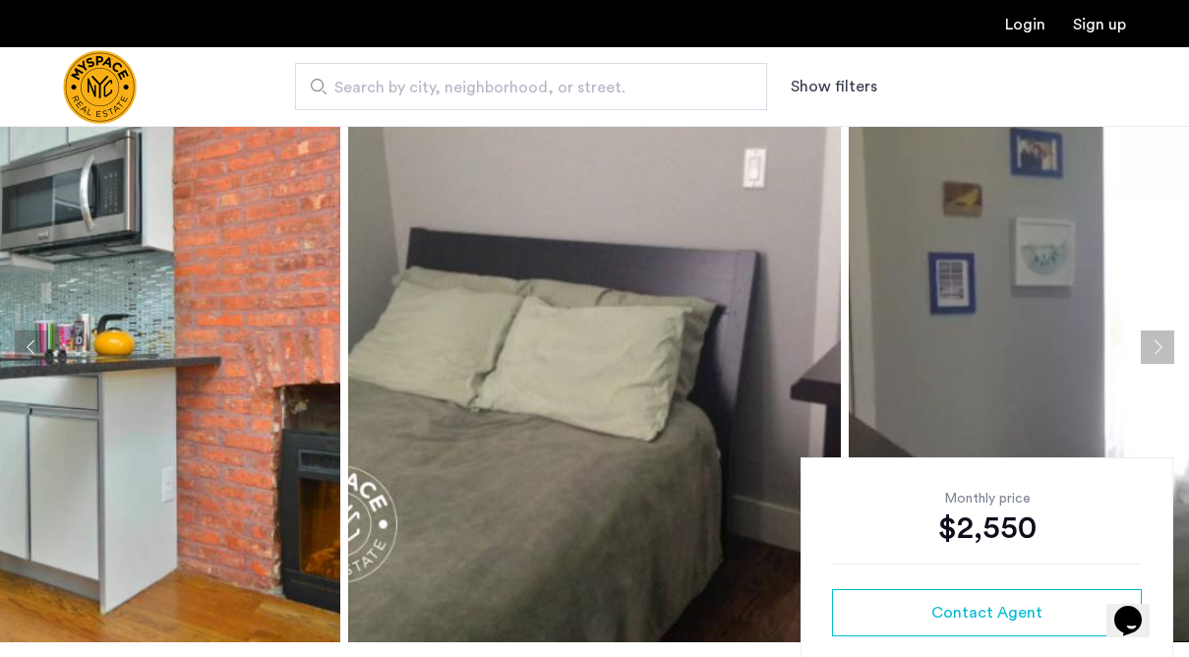
click at [1156, 351] on button "Next apartment" at bounding box center [1157, 346] width 33 height 33
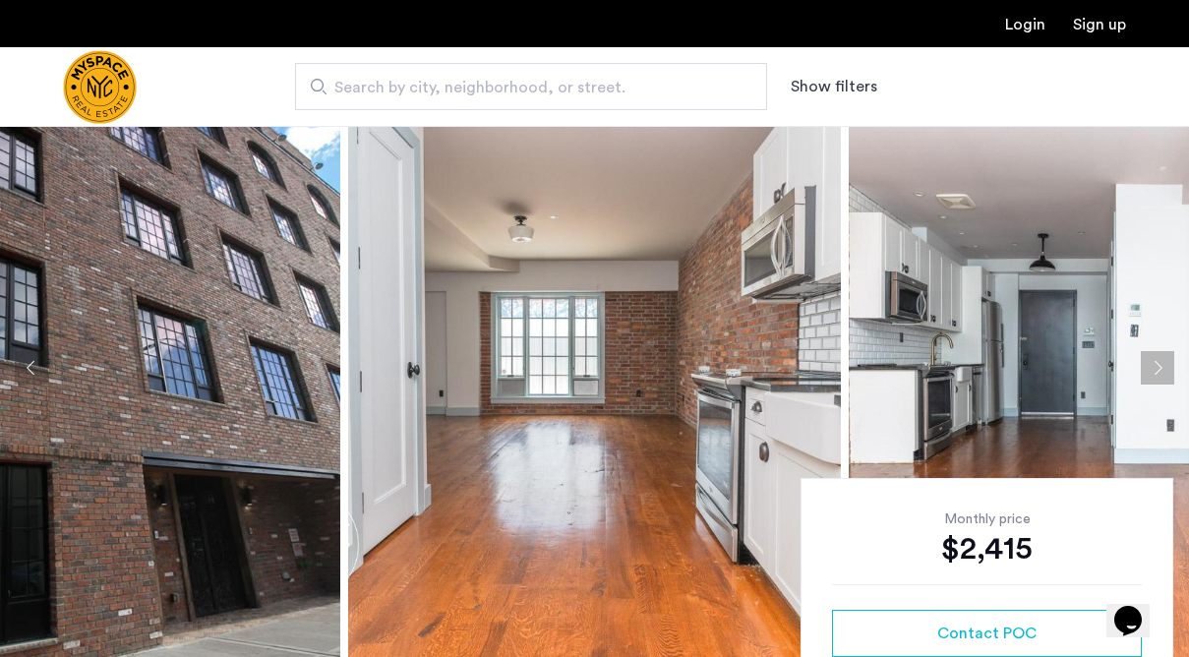
scroll to position [54, 0]
click at [1163, 369] on button "Next apartment" at bounding box center [1157, 366] width 33 height 33
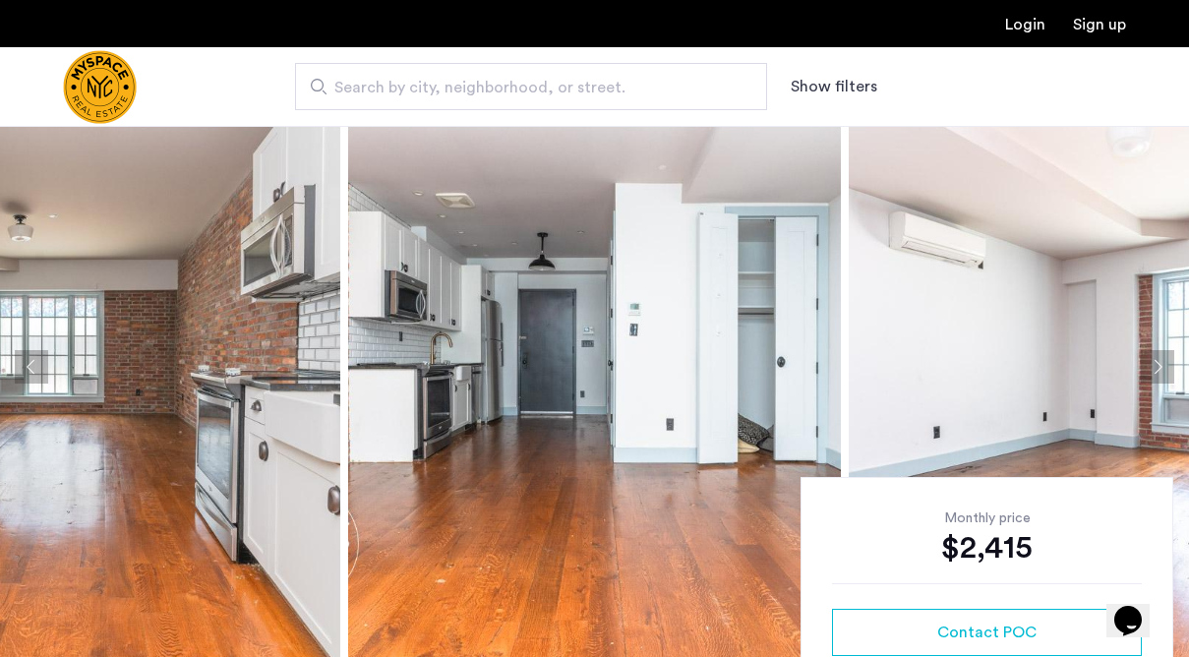
click at [1163, 369] on button "Next apartment" at bounding box center [1157, 366] width 33 height 33
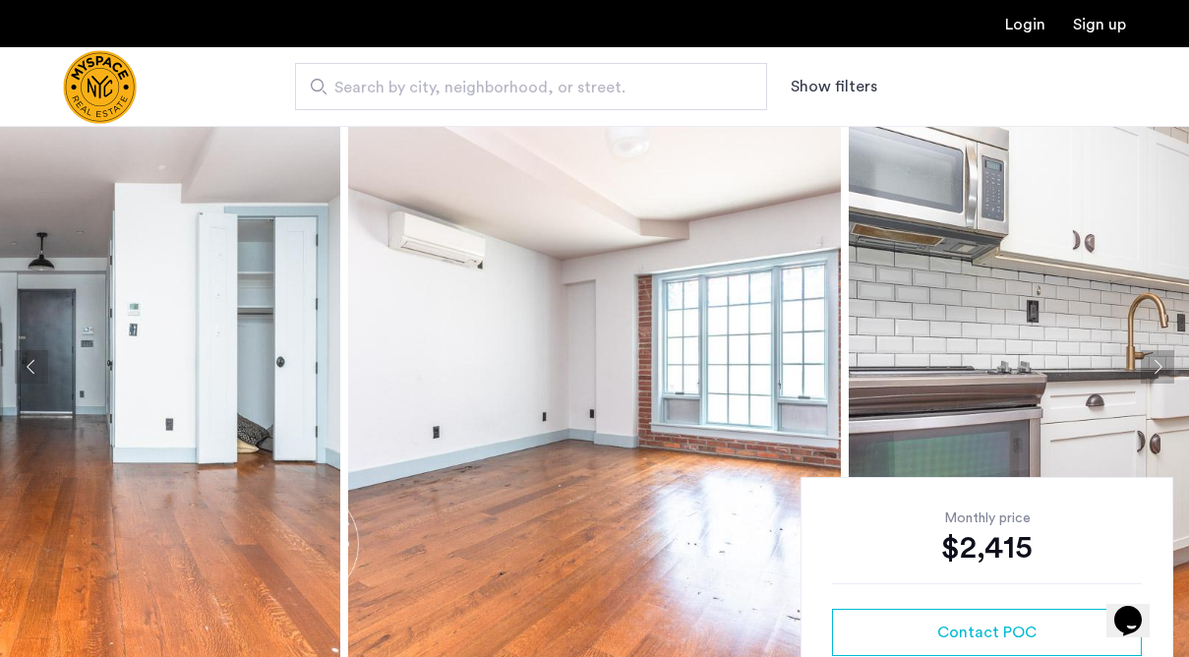
click at [1163, 369] on button "Next apartment" at bounding box center [1157, 366] width 33 height 33
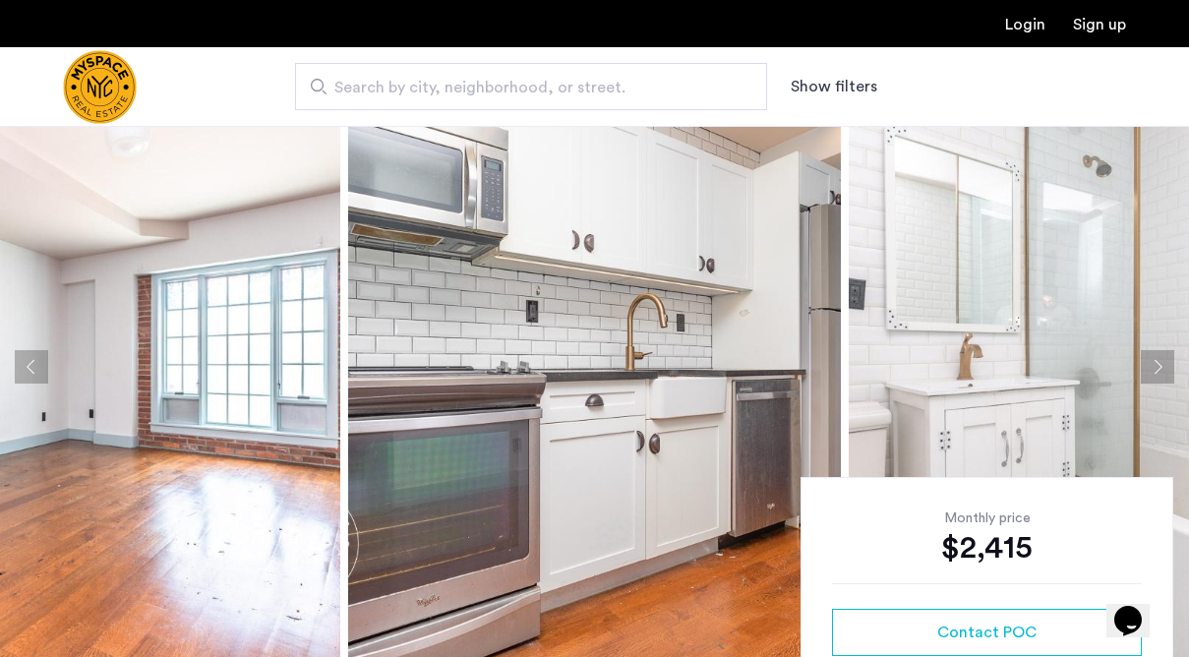
click at [1163, 369] on button "Next apartment" at bounding box center [1157, 366] width 33 height 33
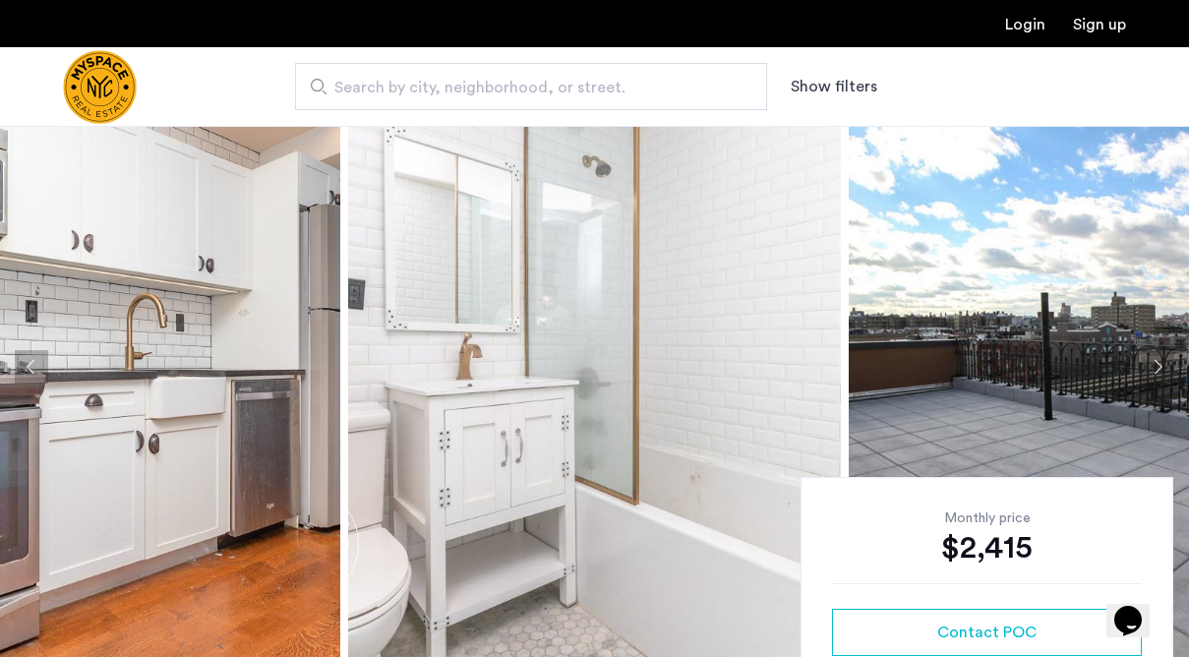
click at [1163, 369] on button "Next apartment" at bounding box center [1157, 366] width 33 height 33
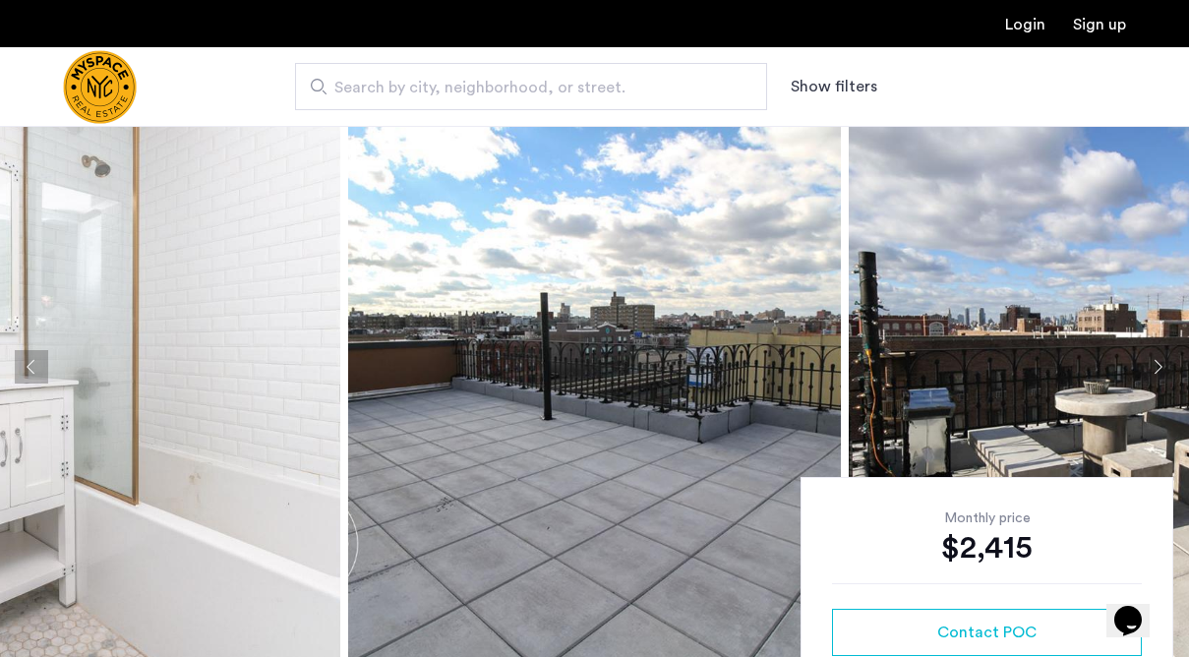
click at [1163, 369] on button "Next apartment" at bounding box center [1157, 366] width 33 height 33
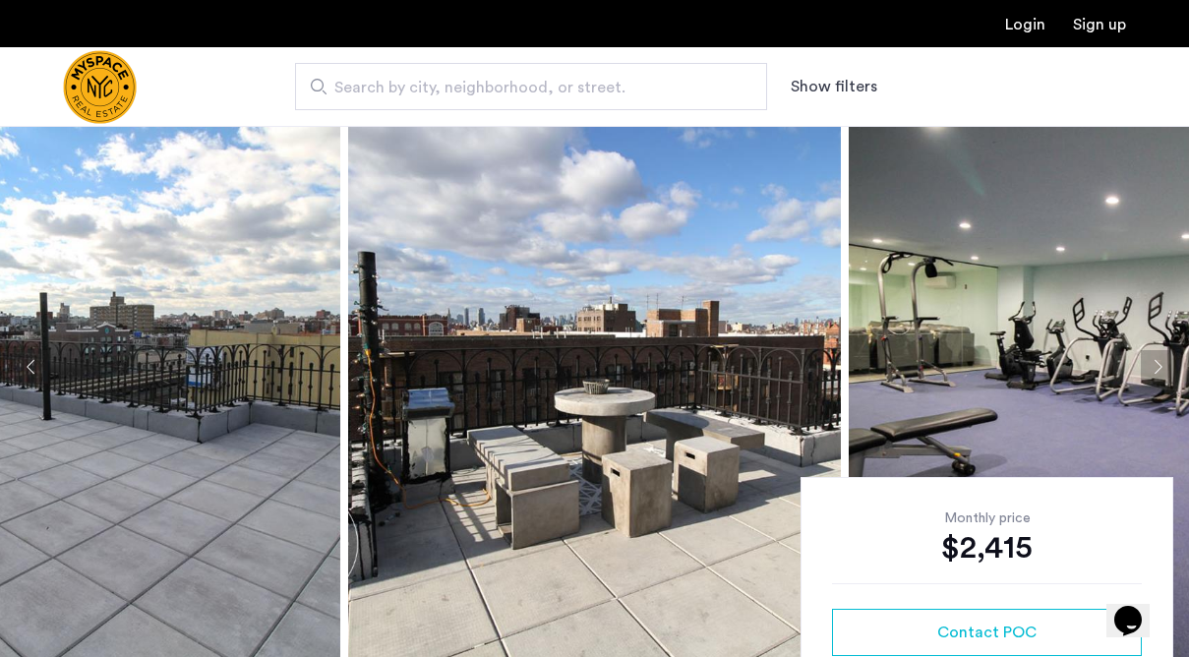
click at [1163, 369] on button "Next apartment" at bounding box center [1157, 366] width 33 height 33
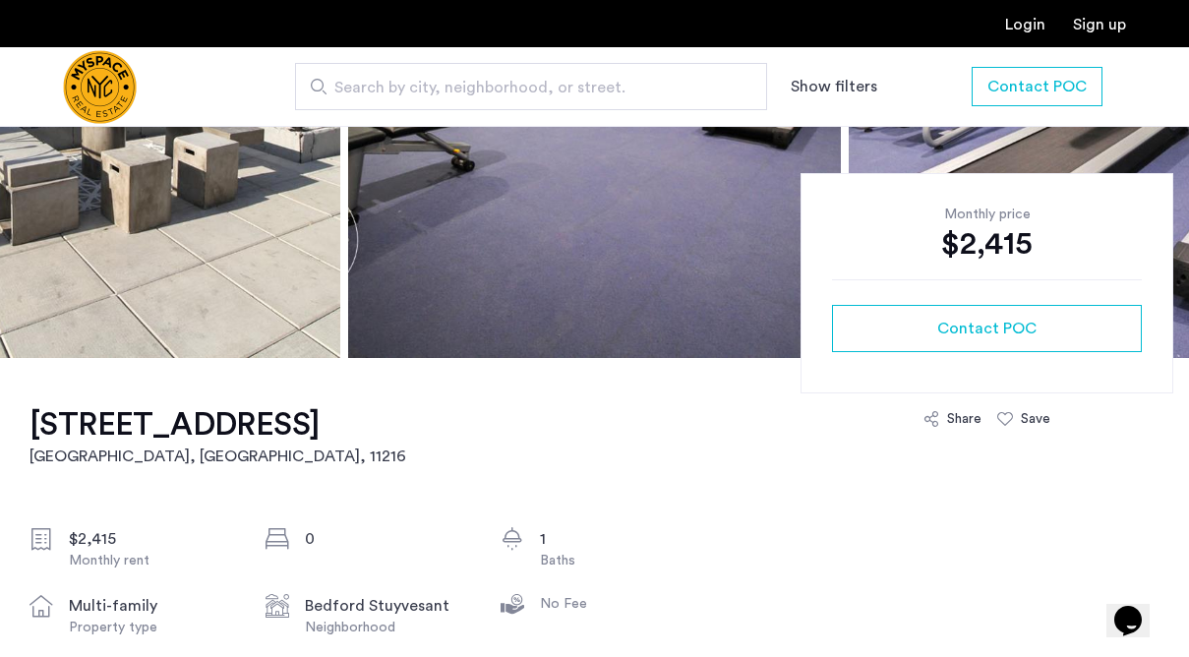
scroll to position [122, 0]
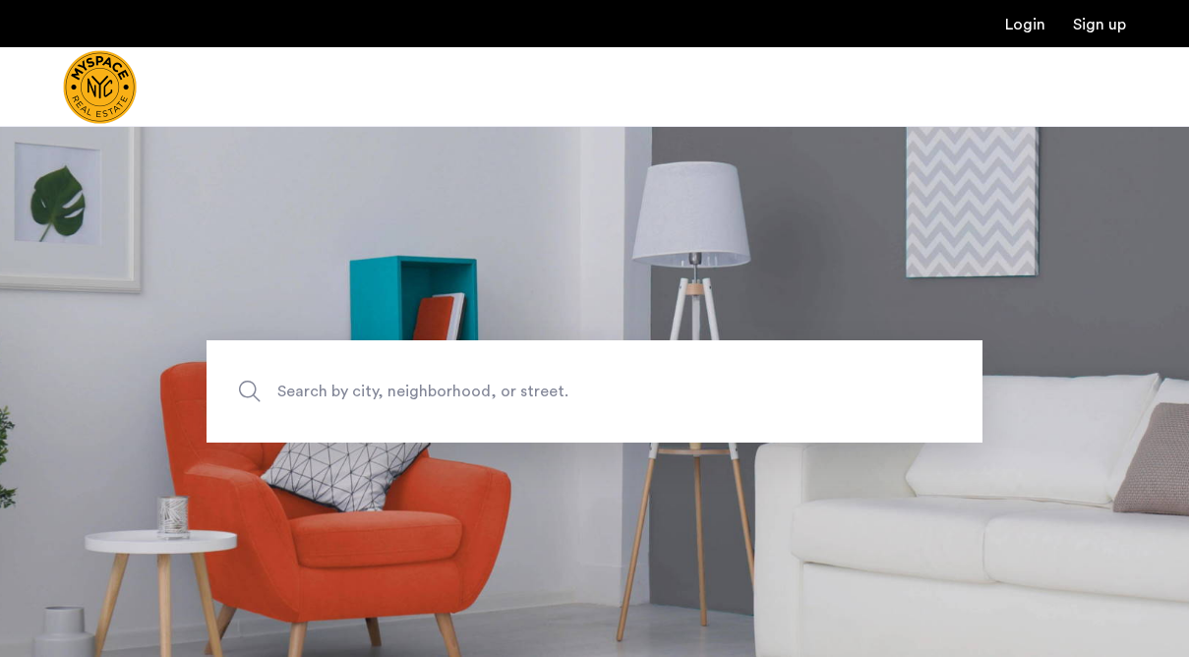
click at [465, 379] on span "Search by city, neighborhood, or street." at bounding box center [548, 392] width 543 height 27
click at [465, 378] on input "Search by city, neighborhood, or street." at bounding box center [595, 391] width 776 height 102
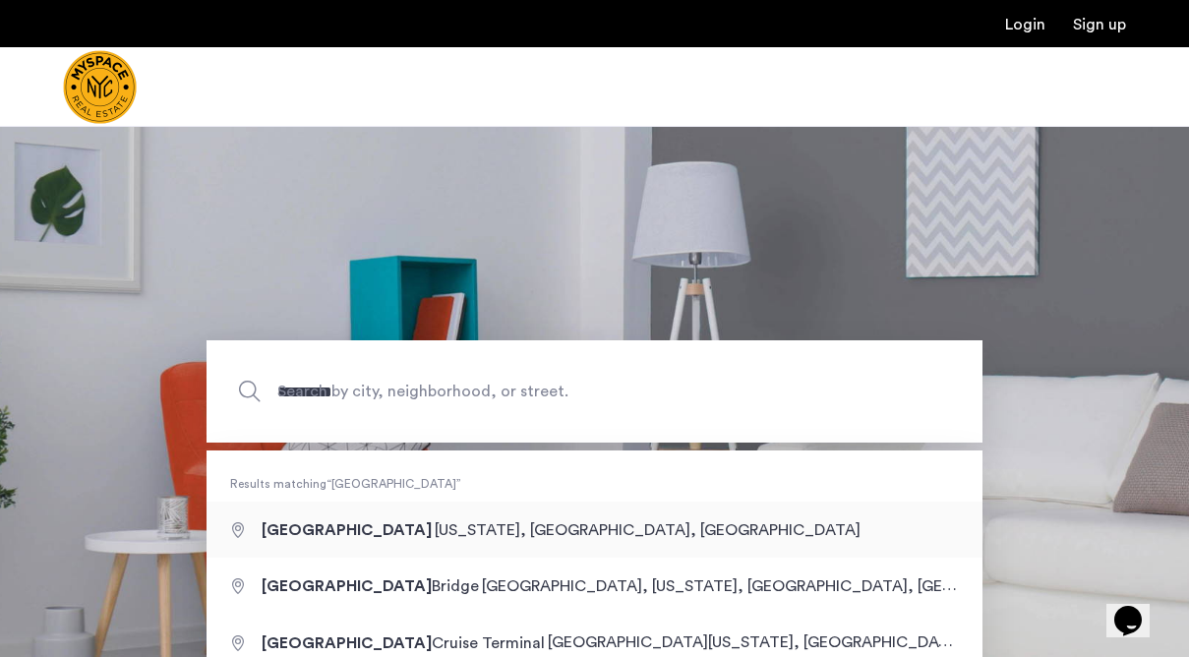
type input "**********"
